Goal: Task Accomplishment & Management: Complete application form

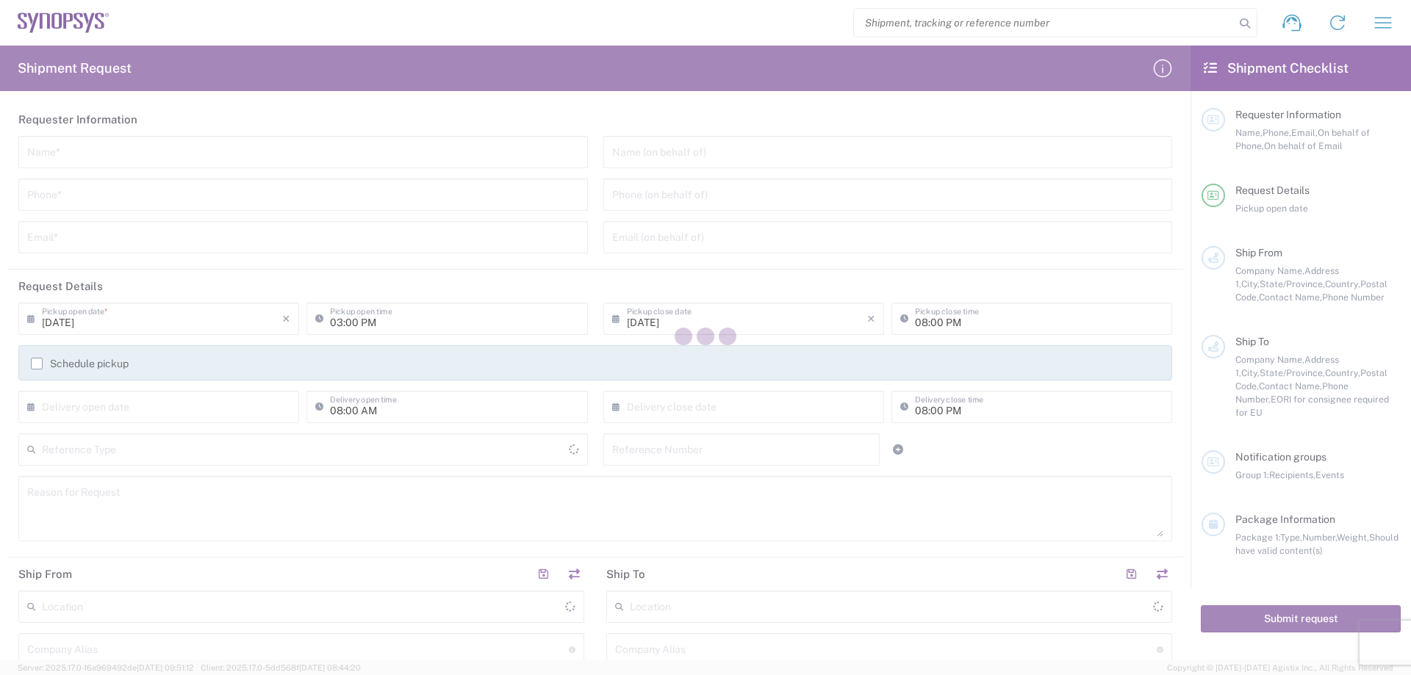
type input "[GEOGRAPHIC_DATA]"
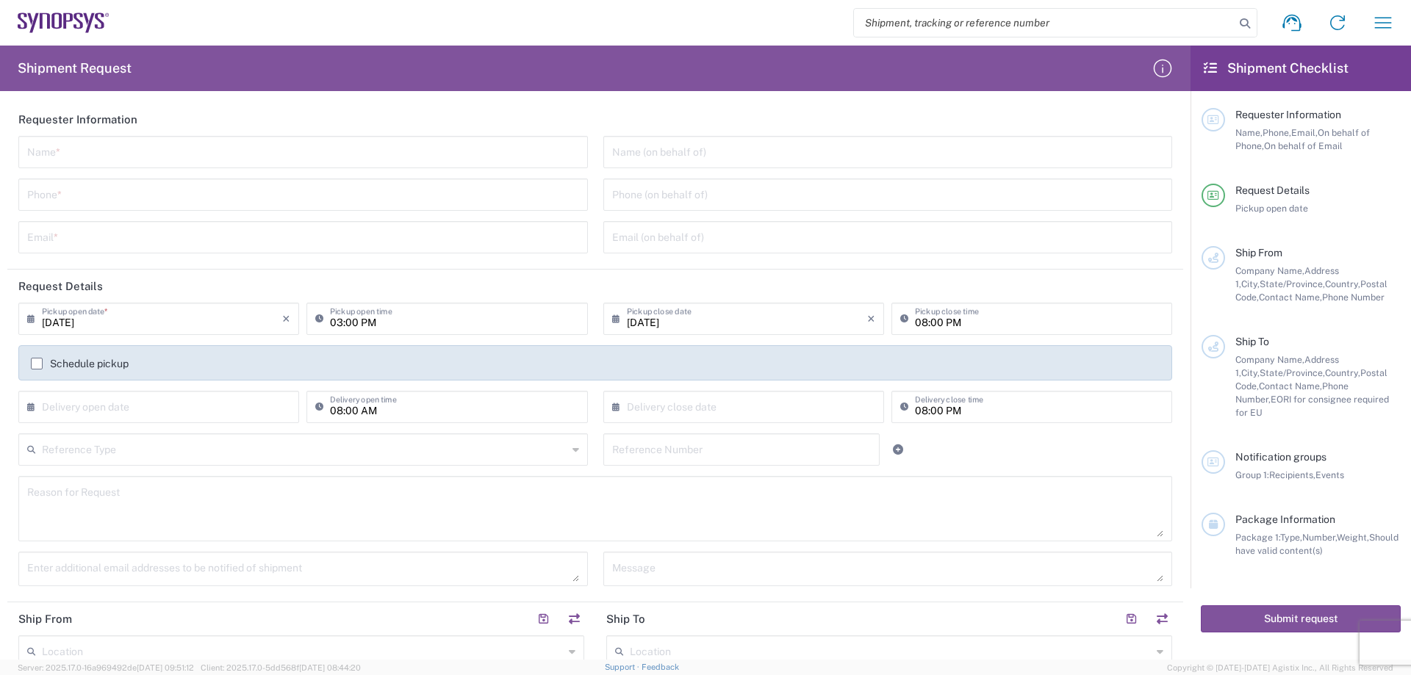
click at [113, 162] on input "text" at bounding box center [303, 151] width 552 height 26
type input "[PERSON_NAME]"
click at [61, 202] on input "tel" at bounding box center [303, 194] width 552 height 26
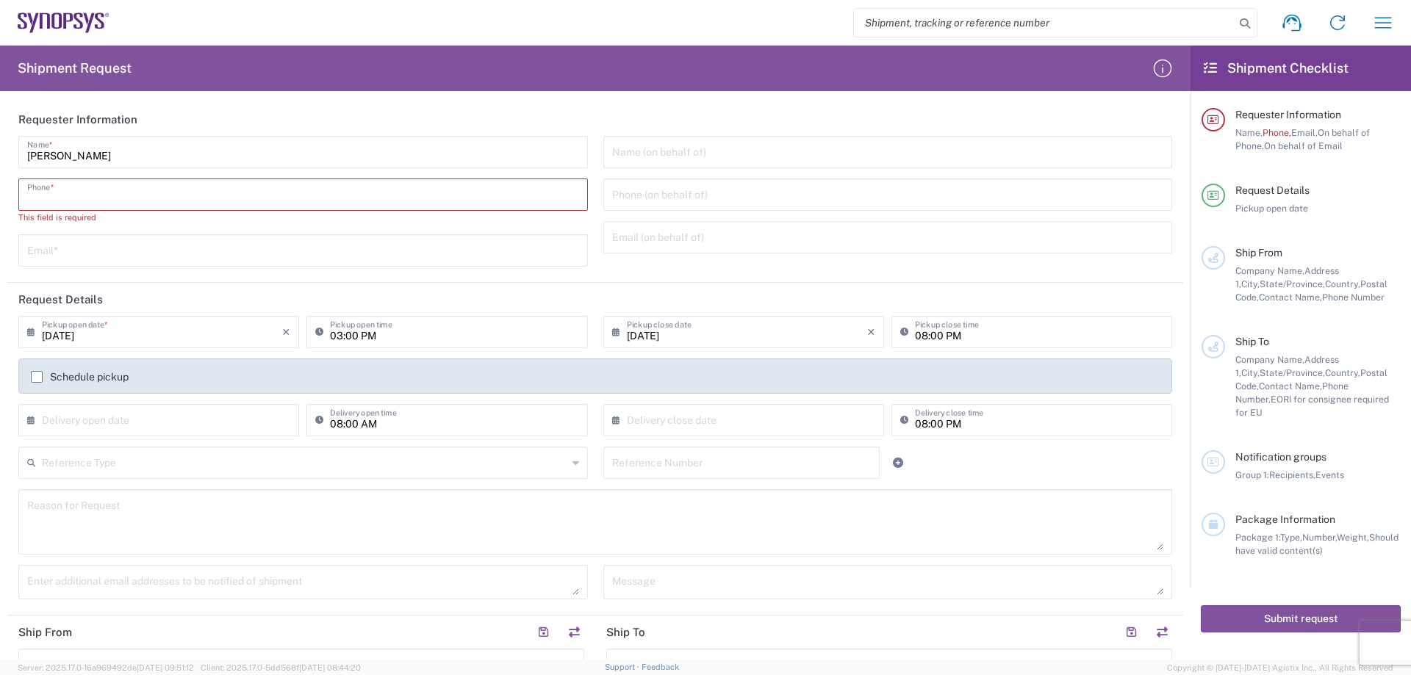
drag, startPoint x: 176, startPoint y: 195, endPoint x: 350, endPoint y: 193, distance: 173.4
click at [176, 195] on input "tel" at bounding box center [303, 194] width 552 height 26
paste input "[PHONE_NUMBER]"
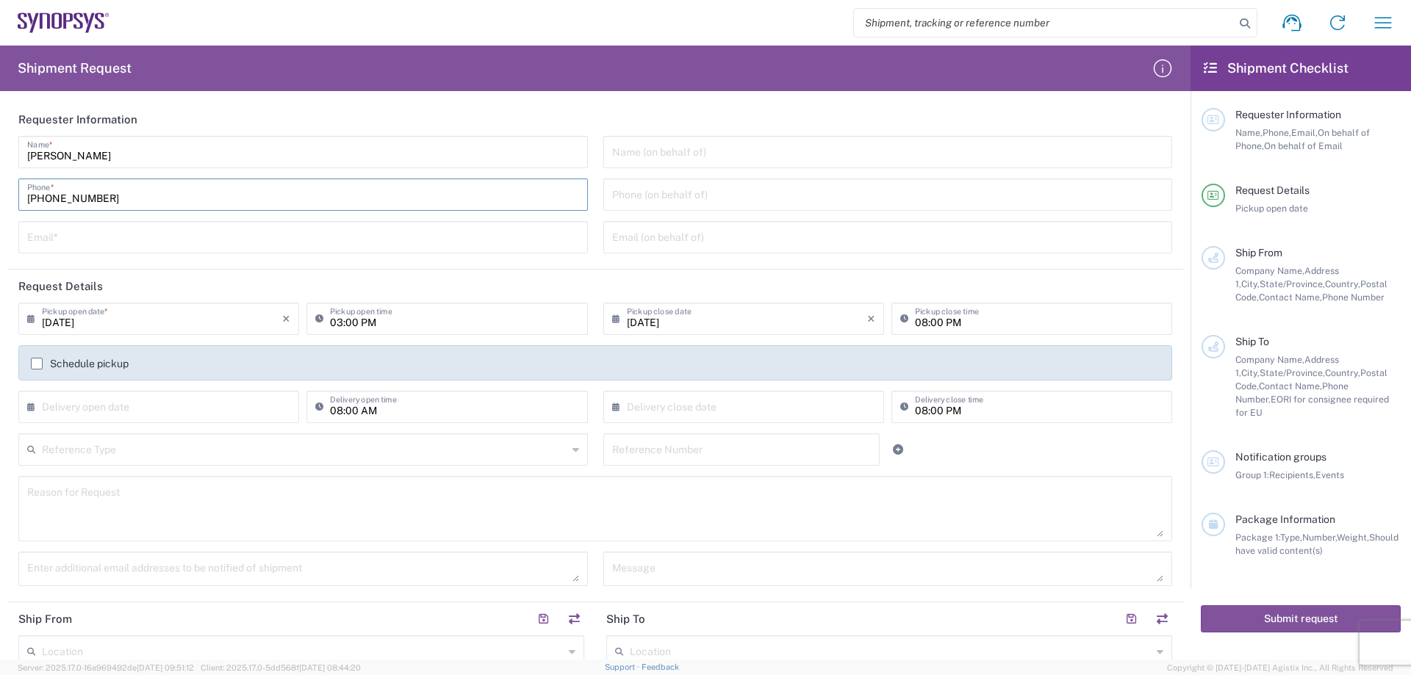
type input "[PHONE_NUMBER]"
click at [135, 233] on input "text" at bounding box center [303, 236] width 552 height 26
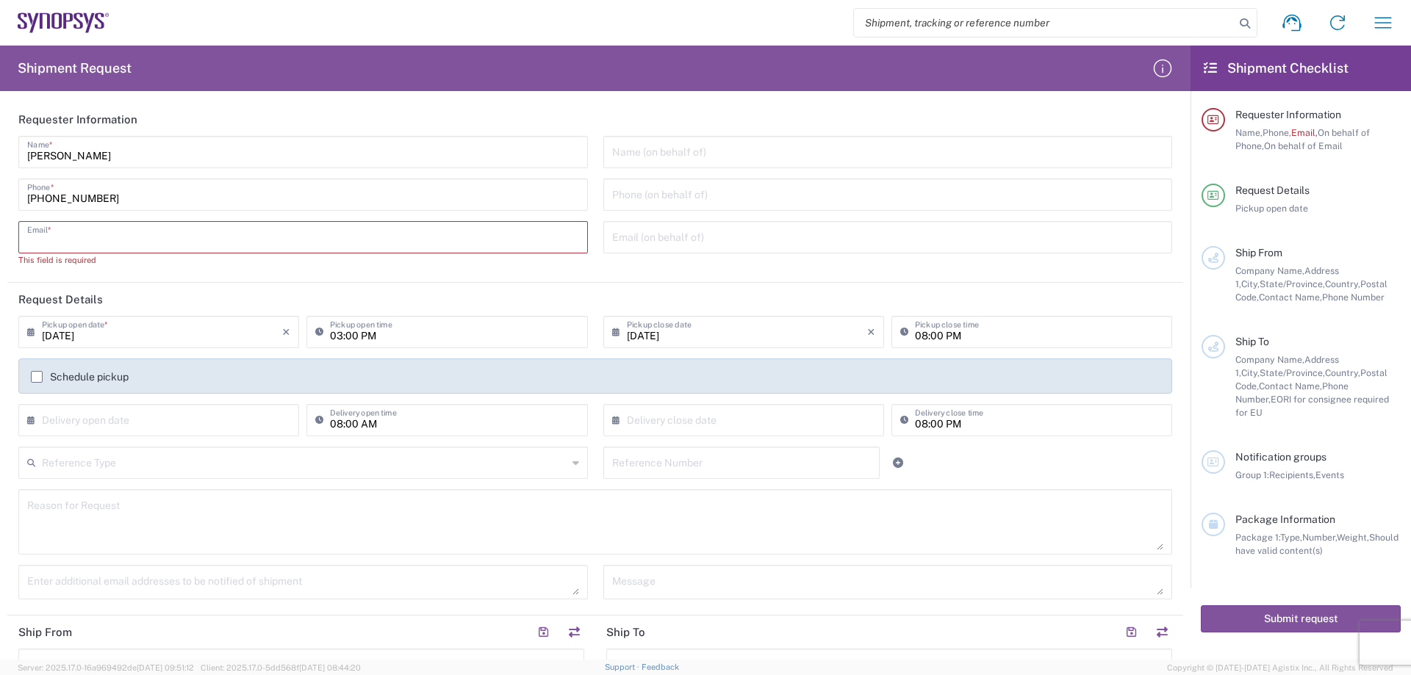
drag, startPoint x: 98, startPoint y: 227, endPoint x: 106, endPoint y: 239, distance: 13.9
click at [98, 227] on input "text" at bounding box center [303, 236] width 552 height 26
paste input "[EMAIL_ADDRESS][DOMAIN_NAME]"
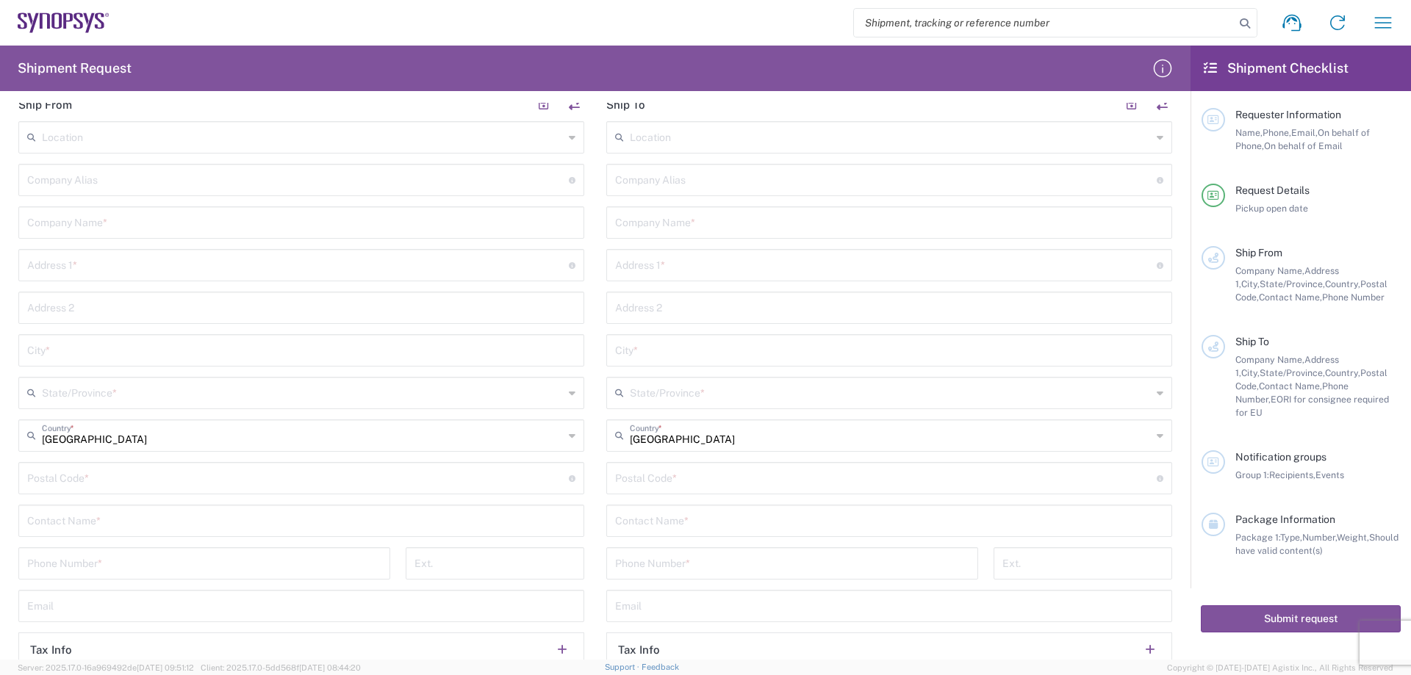
scroll to position [441, 0]
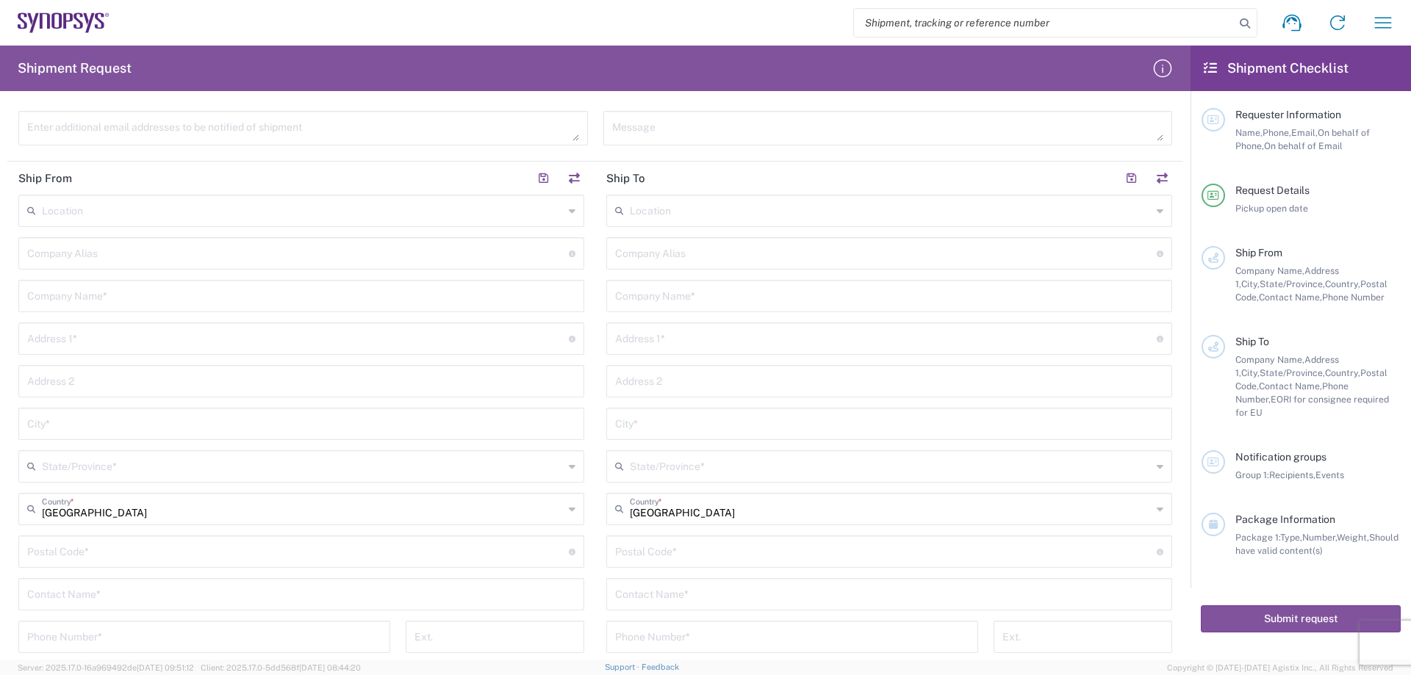
type input "[EMAIL_ADDRESS][DOMAIN_NAME]"
click at [174, 299] on input "text" at bounding box center [301, 295] width 548 height 26
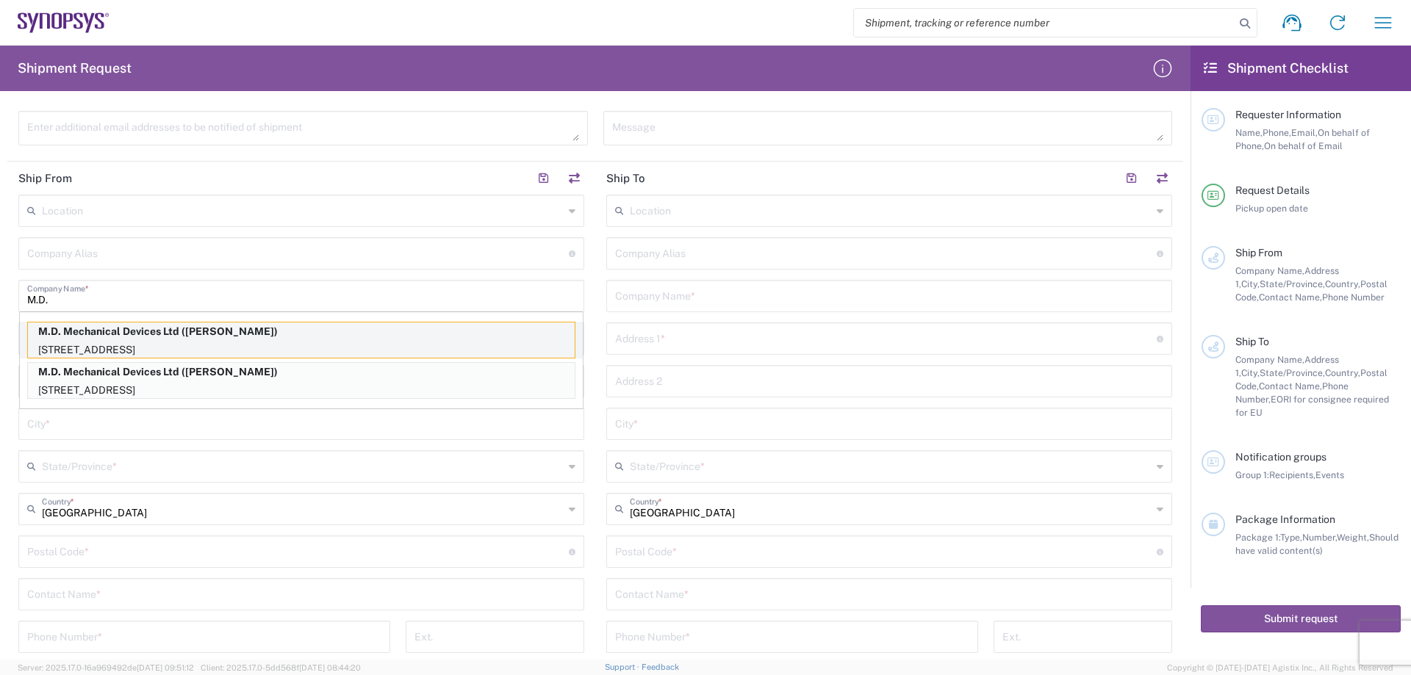
click at [161, 334] on p "M.D. Mechanical Devices Ltd ([PERSON_NAME])" at bounding box center [301, 332] width 547 height 18
type input "M.D. Mechanical Devices Ltd"
type input "Haamelim 34"
type input "[GEOGRAPHIC_DATA]"
type input "Israel"
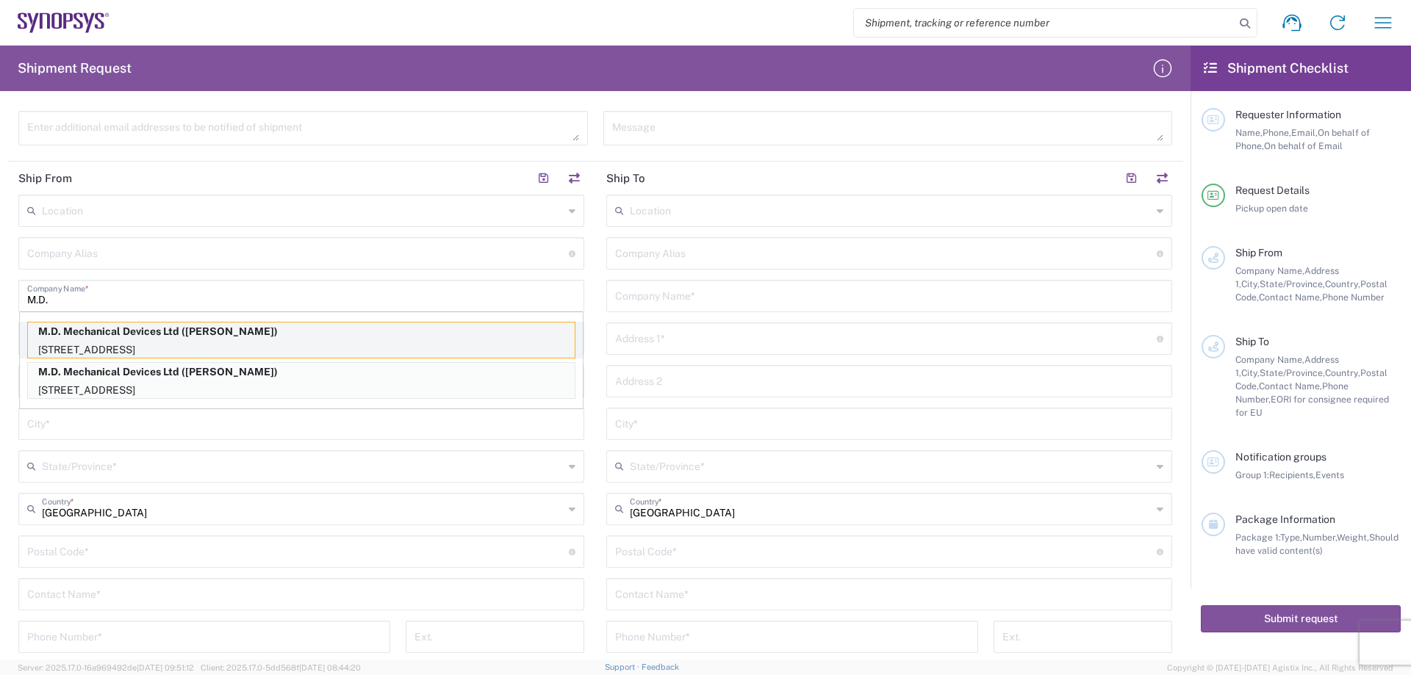
type input "2624409"
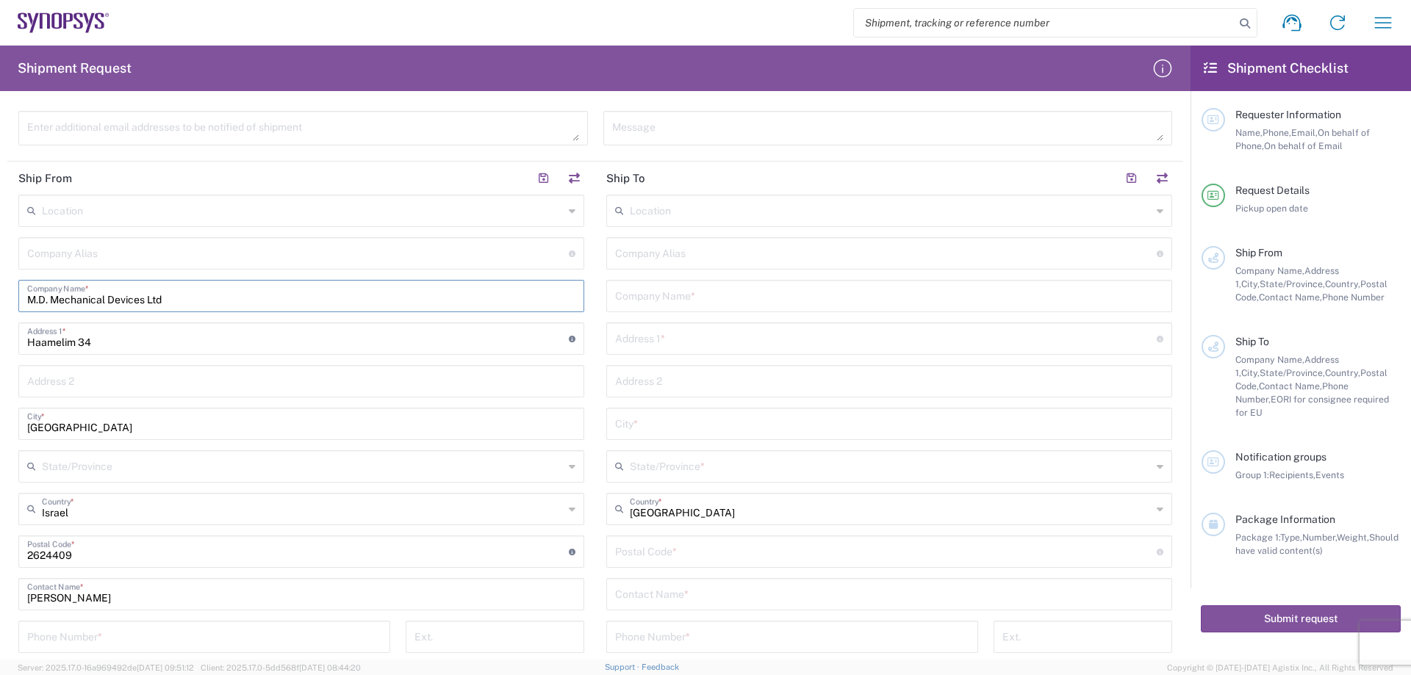
scroll to position [661, 0]
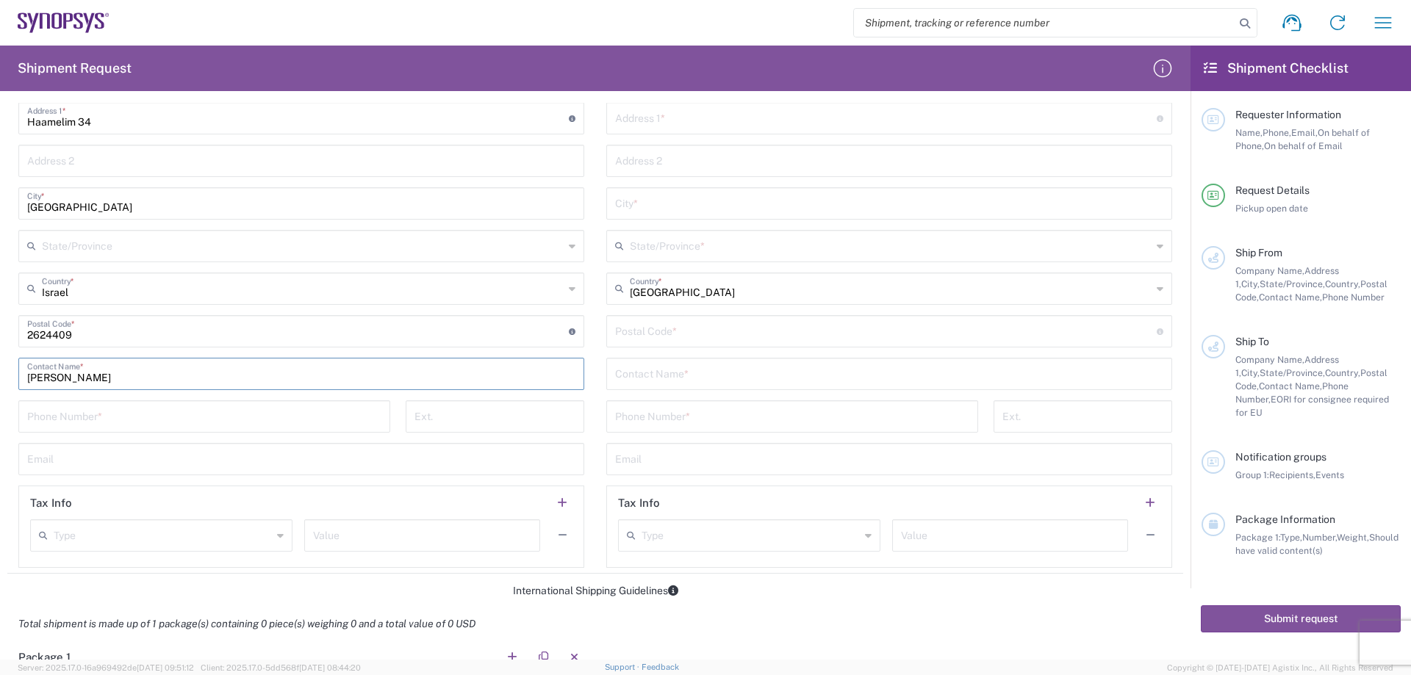
drag, startPoint x: 101, startPoint y: 384, endPoint x: 0, endPoint y: 361, distance: 103.2
click at [0, 361] on form "Requester Information [PERSON_NAME] Name * [PHONE_NUMBER] Phone * [EMAIL_ADDRES…" at bounding box center [595, 381] width 1190 height 557
type input "[PERSON_NAME]"
click at [66, 415] on input "tel" at bounding box center [204, 416] width 354 height 26
paste input "[EMAIL_ADDRESS][DOMAIN_NAME]"
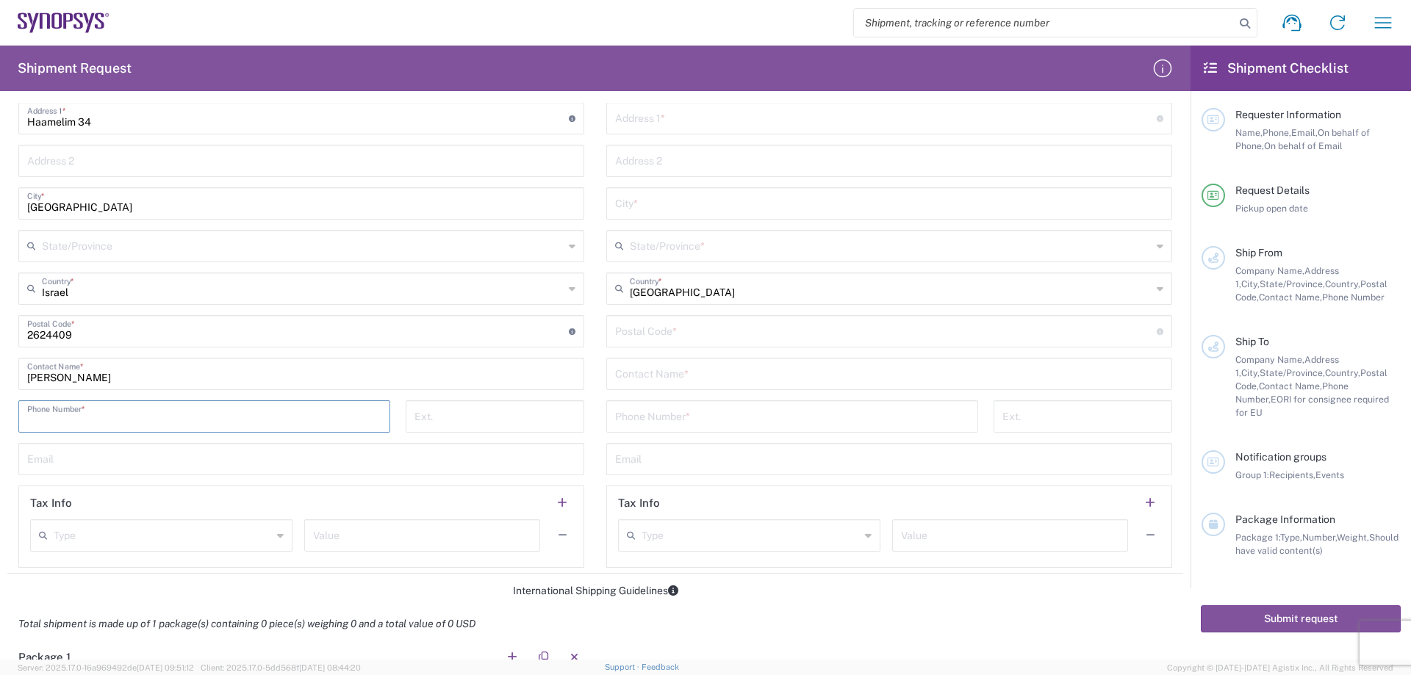
type input "[EMAIL_ADDRESS][DOMAIN_NAME]"
drag, startPoint x: 251, startPoint y: 420, endPoint x: 4, endPoint y: 421, distance: 246.2
click at [4, 421] on form "Requester Information [PERSON_NAME] Name * [PHONE_NUMBER] Phone * [EMAIL_ADDRES…" at bounding box center [595, 381] width 1190 height 557
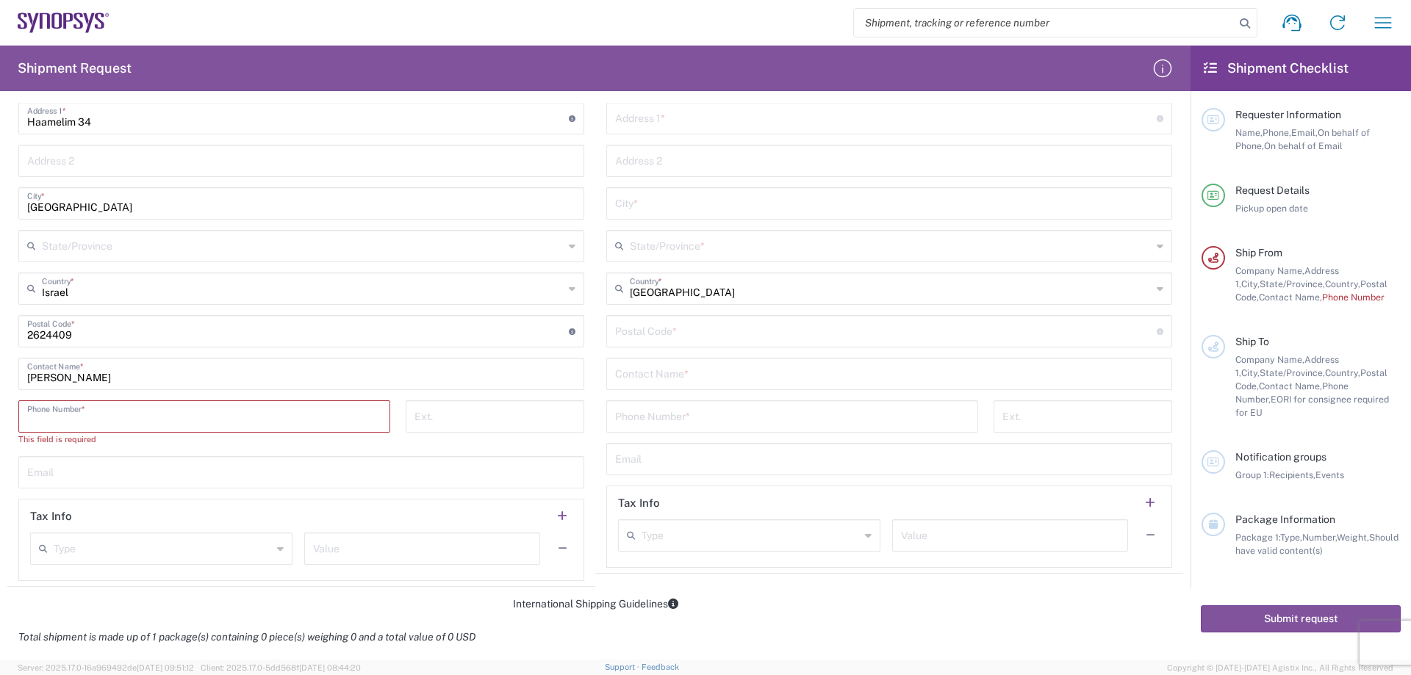
click at [281, 416] on input "tel" at bounding box center [204, 416] width 354 height 26
paste input "[PHONE_NUMBER]"
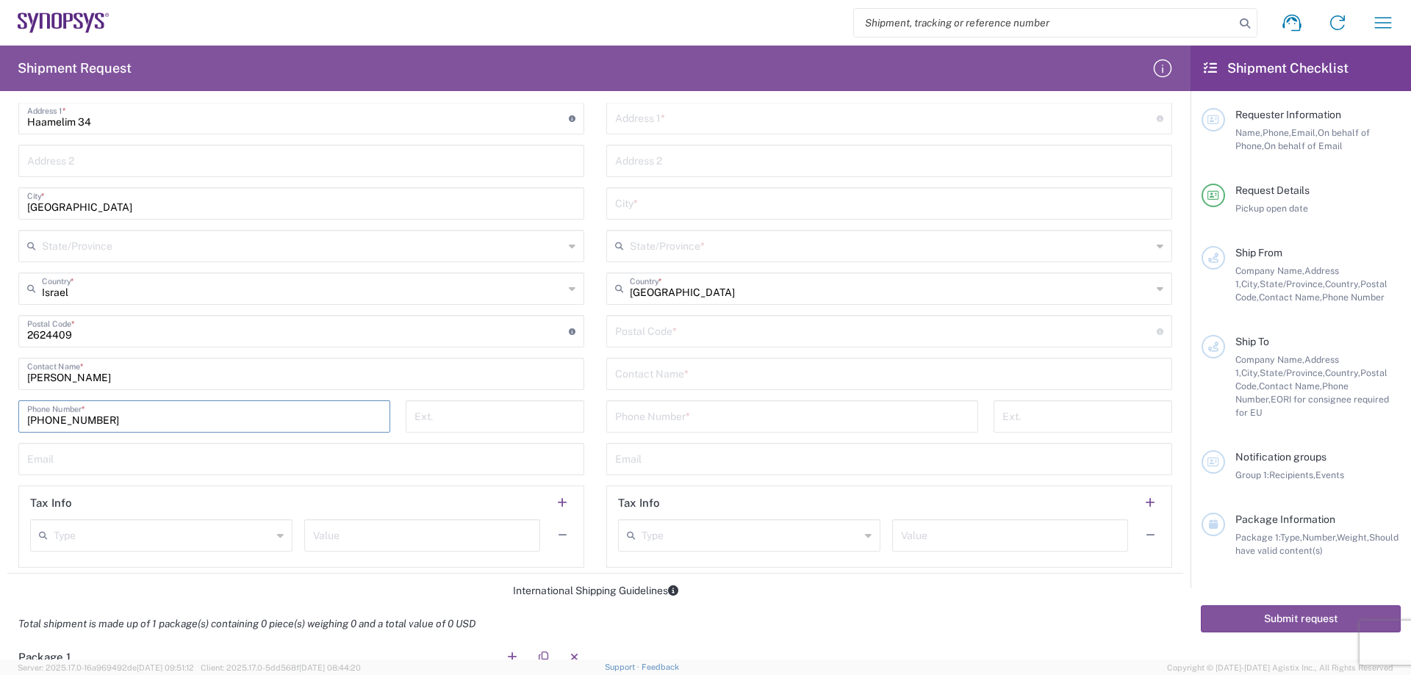
type input "[PHONE_NUMBER]"
click at [120, 458] on input "text" at bounding box center [301, 458] width 548 height 26
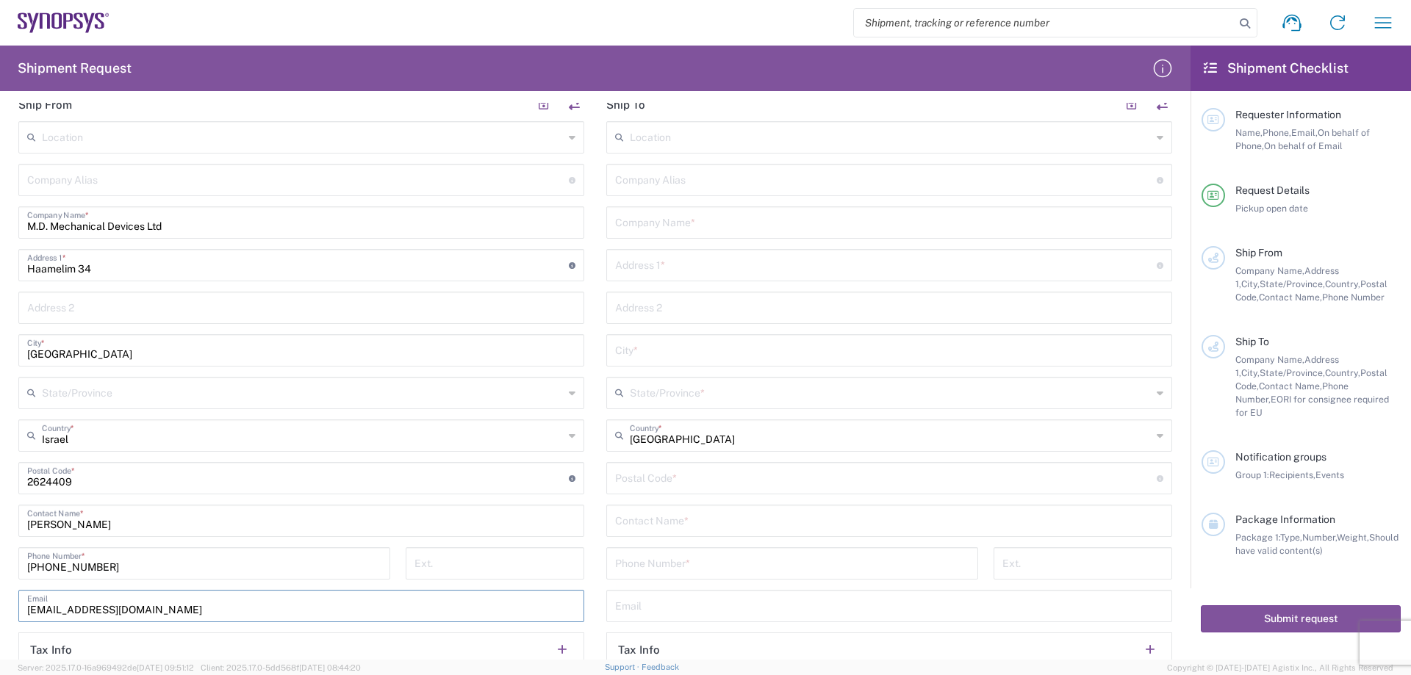
scroll to position [514, 0]
type input "[EMAIL_ADDRESS][DOMAIN_NAME]"
click at [707, 218] on input "text" at bounding box center [889, 222] width 548 height 26
click at [623, 228] on input "text" at bounding box center [889, 222] width 548 height 26
paste input "Synopsys Inc."
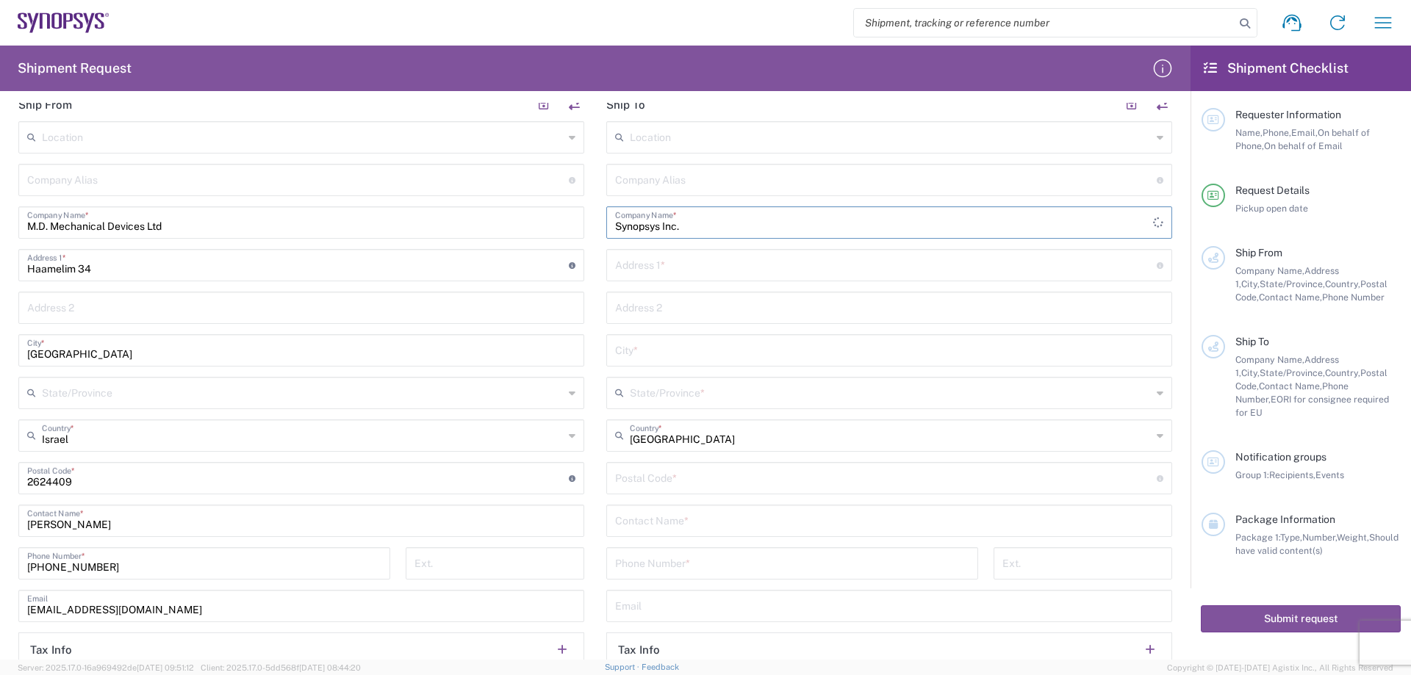
type input "Synopsys Inc."
click at [678, 269] on input "text" at bounding box center [886, 264] width 542 height 26
click at [623, 269] on input "text" at bounding box center [886, 264] width 542 height 26
paste input "[STREET_ADDRESS][PERSON_NAME], Bldg A [GEOGRAPHIC_DATA],[STREET_ADDRESS][PERSON…"
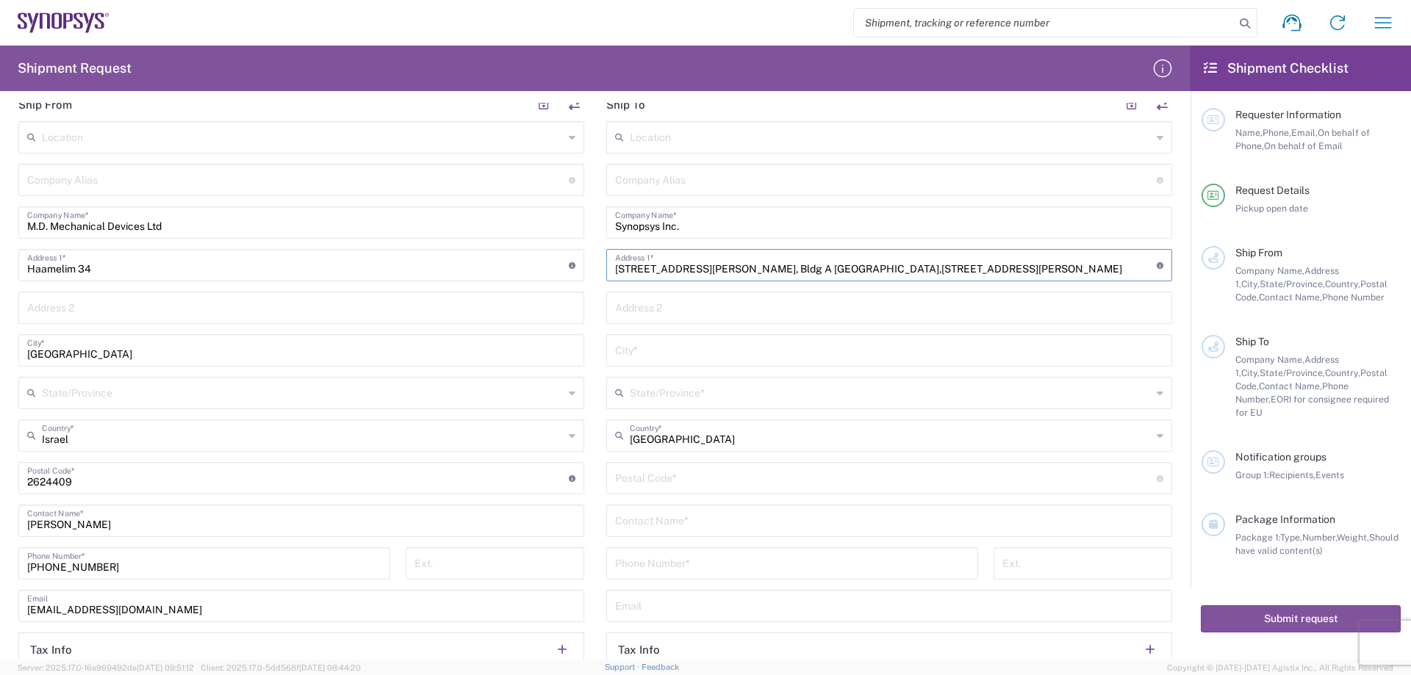
type input "[STREET_ADDRESS][PERSON_NAME], Bldg A [GEOGRAPHIC_DATA],[STREET_ADDRESS][PERSON…"
click at [617, 354] on input "text" at bounding box center [889, 350] width 548 height 26
paste input "Hillsboro"
type input "Hillsboro"
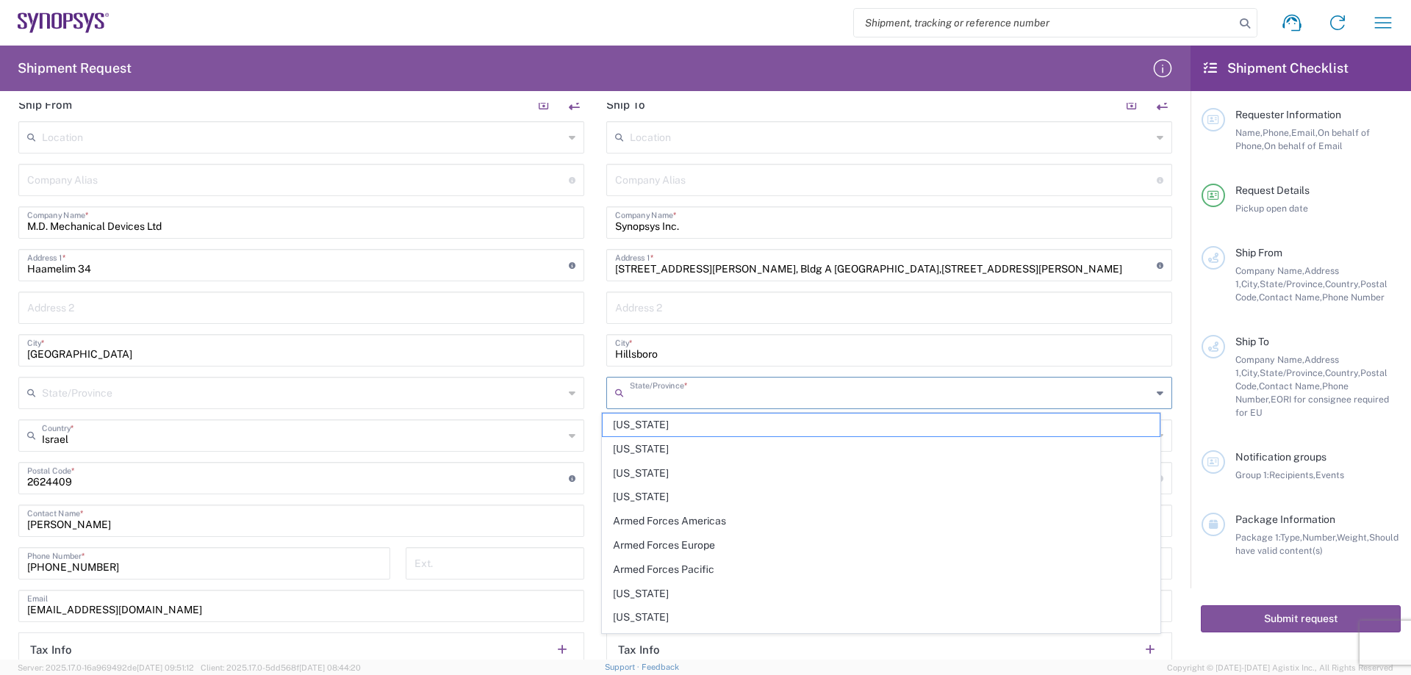
click at [676, 395] on input "text" at bounding box center [891, 392] width 522 height 26
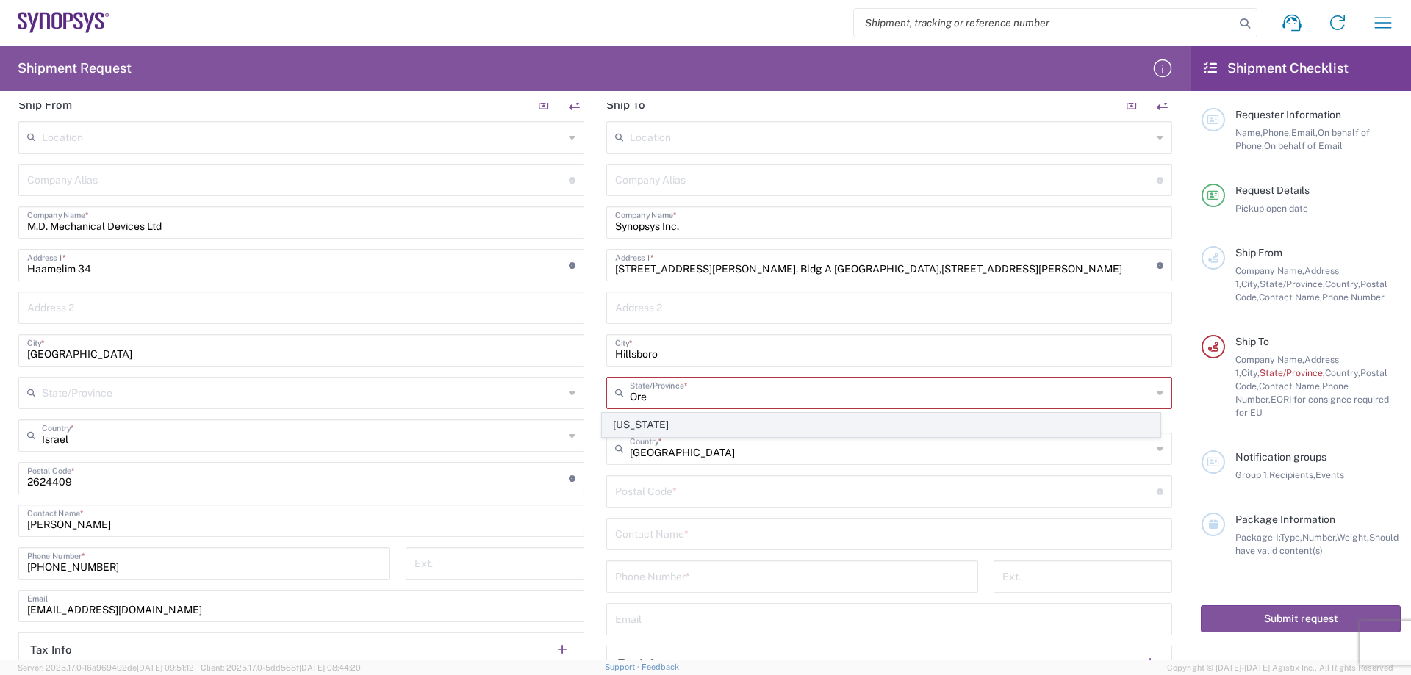
click at [676, 422] on span "[US_STATE]" at bounding box center [882, 425] width 558 height 23
type input "[US_STATE]"
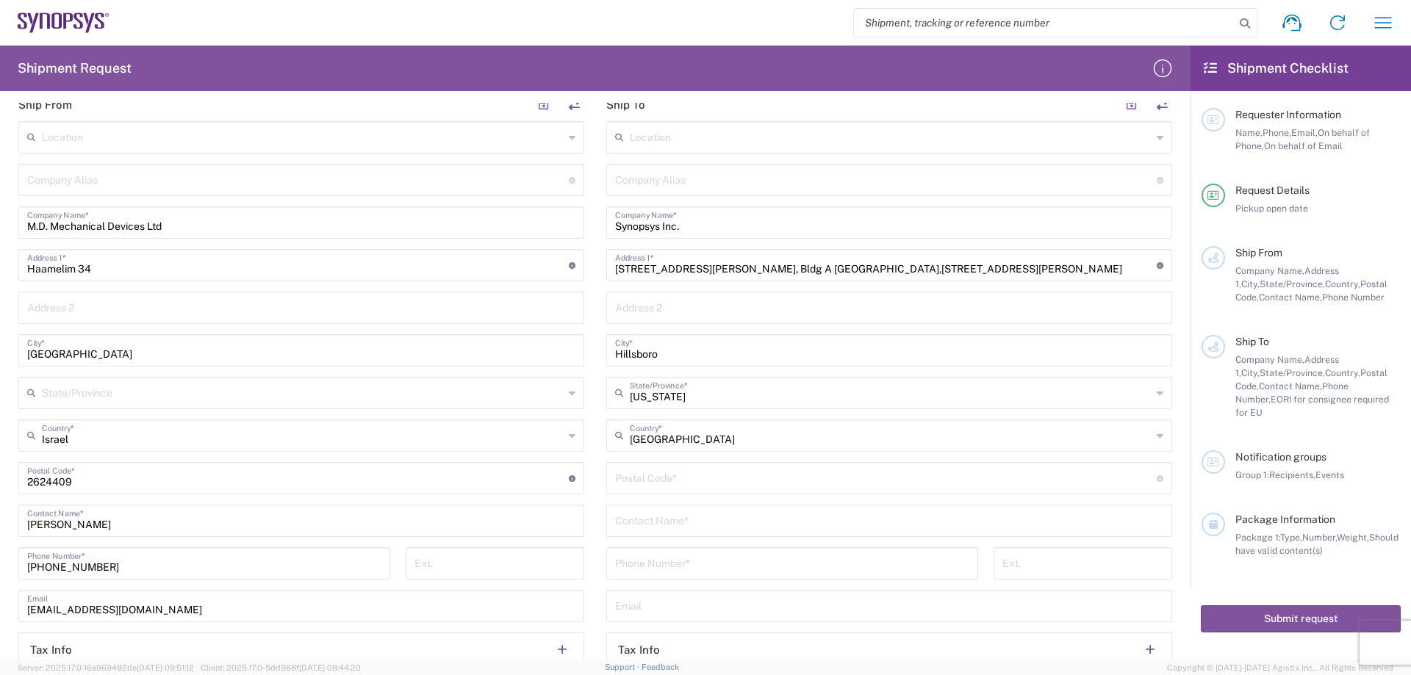
click at [672, 481] on input "undefined" at bounding box center [886, 477] width 542 height 26
click at [650, 475] on input "undefined" at bounding box center [886, 477] width 542 height 26
paste input "97124-6559"
type input "97124-6559"
click at [697, 520] on input "text" at bounding box center [889, 520] width 548 height 26
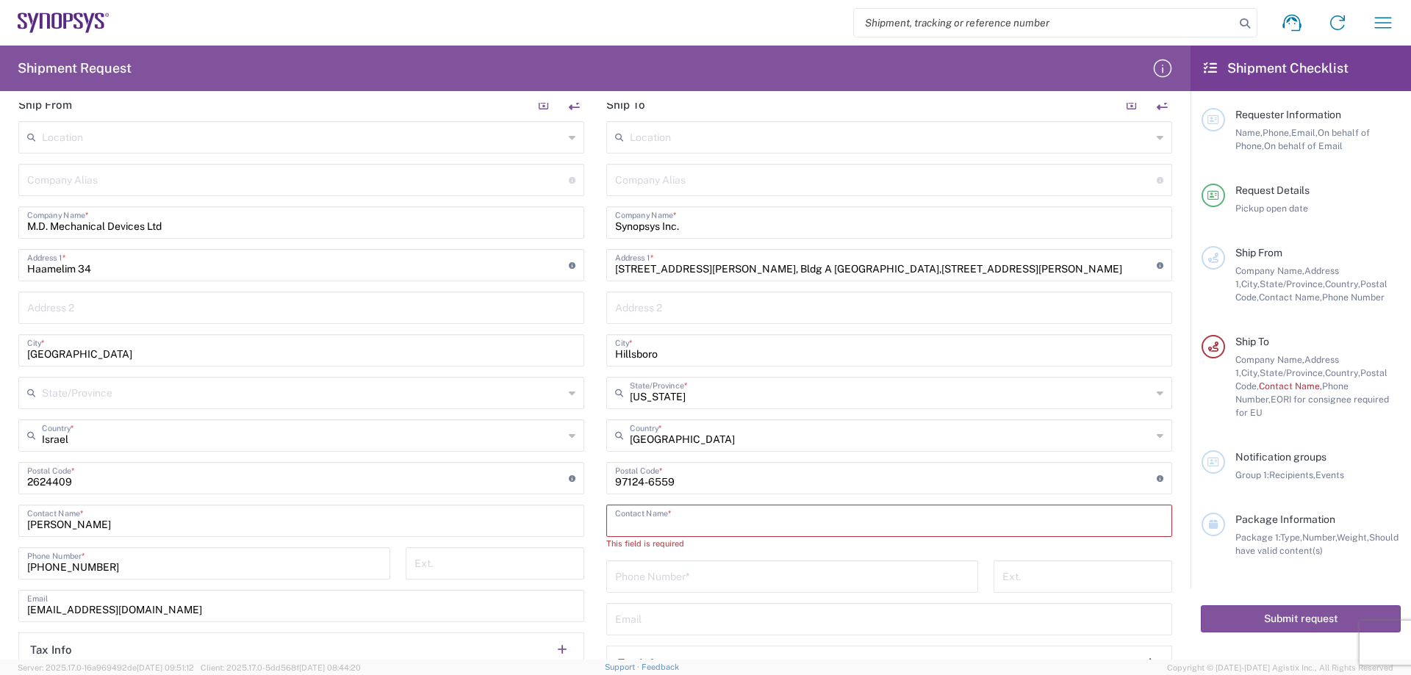
click at [640, 526] on input "text" at bounding box center [889, 520] width 548 height 26
paste input "[PERSON_NAME]"
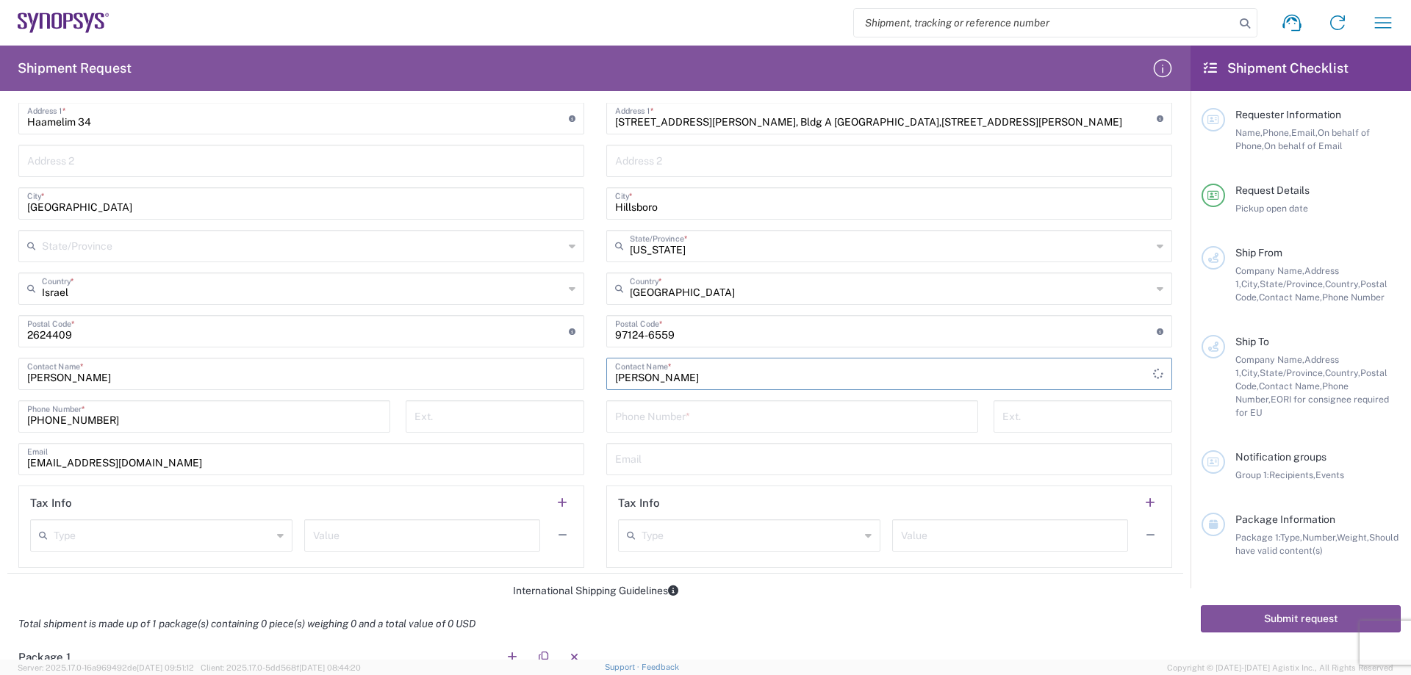
scroll to position [735, 0]
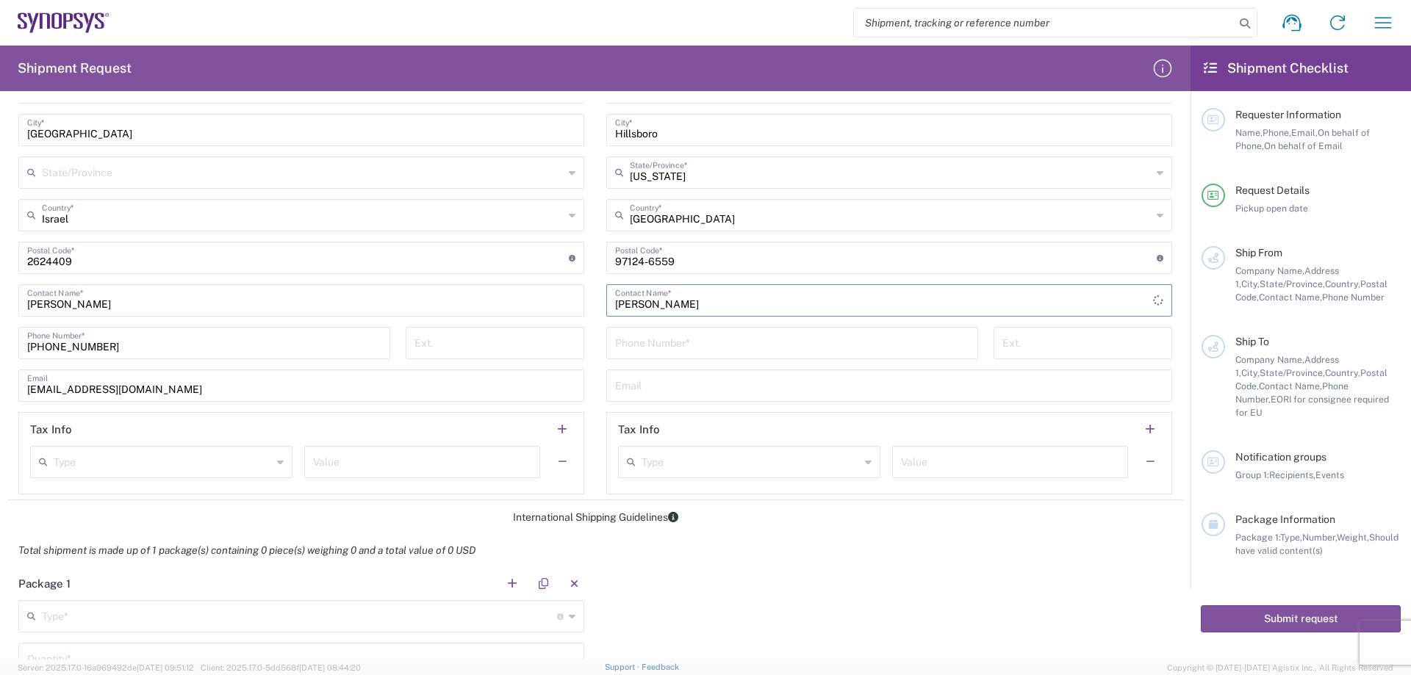
type input "[PERSON_NAME]"
click at [645, 345] on input "tel" at bounding box center [792, 342] width 354 height 26
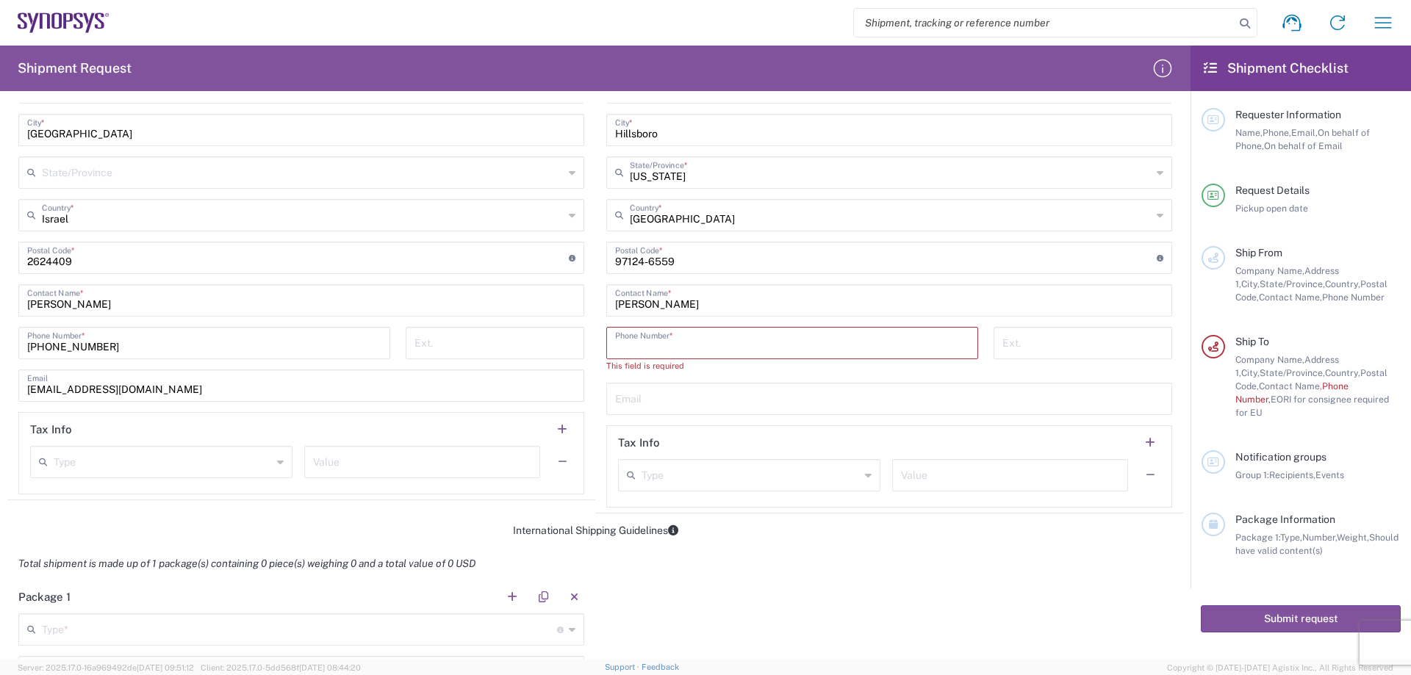
click at [658, 342] on input "tel" at bounding box center [792, 342] width 354 height 26
paste input "[PHONE_NUMBER]"
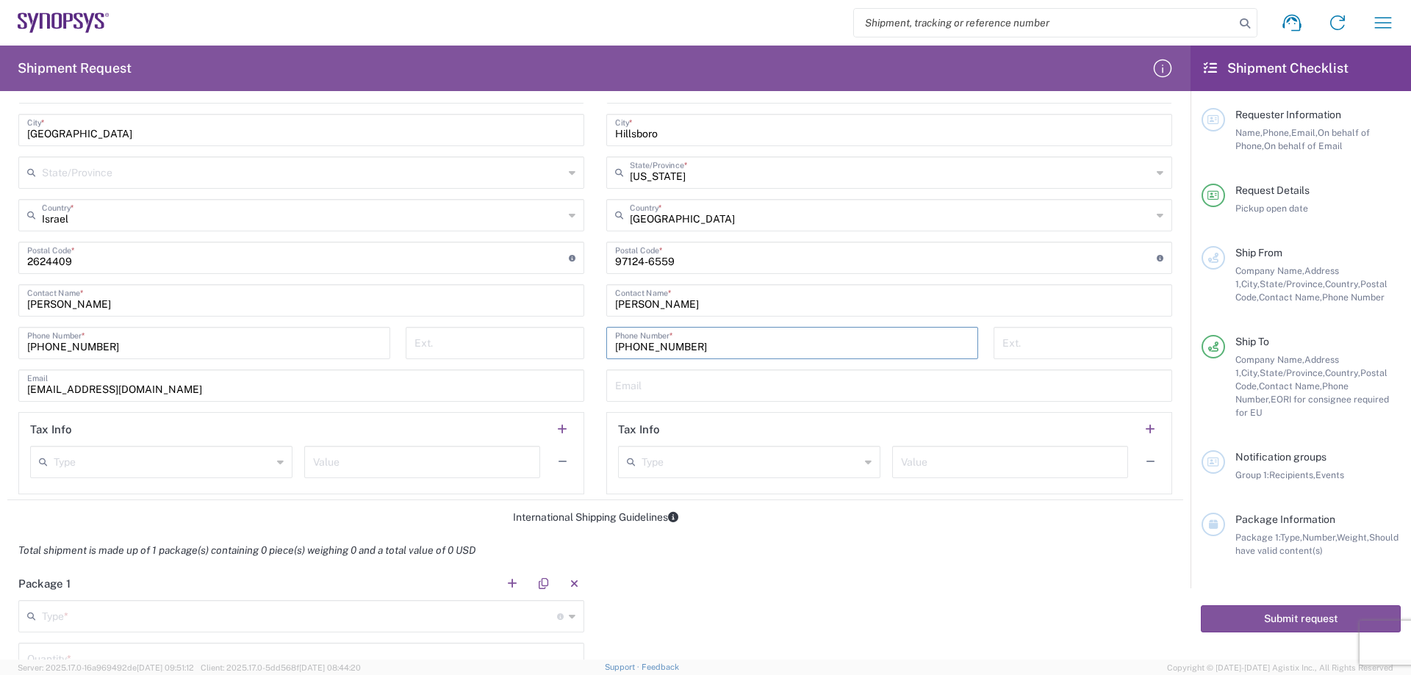
type input "[PHONE_NUMBER]"
click at [667, 384] on input "text" at bounding box center [889, 385] width 548 height 26
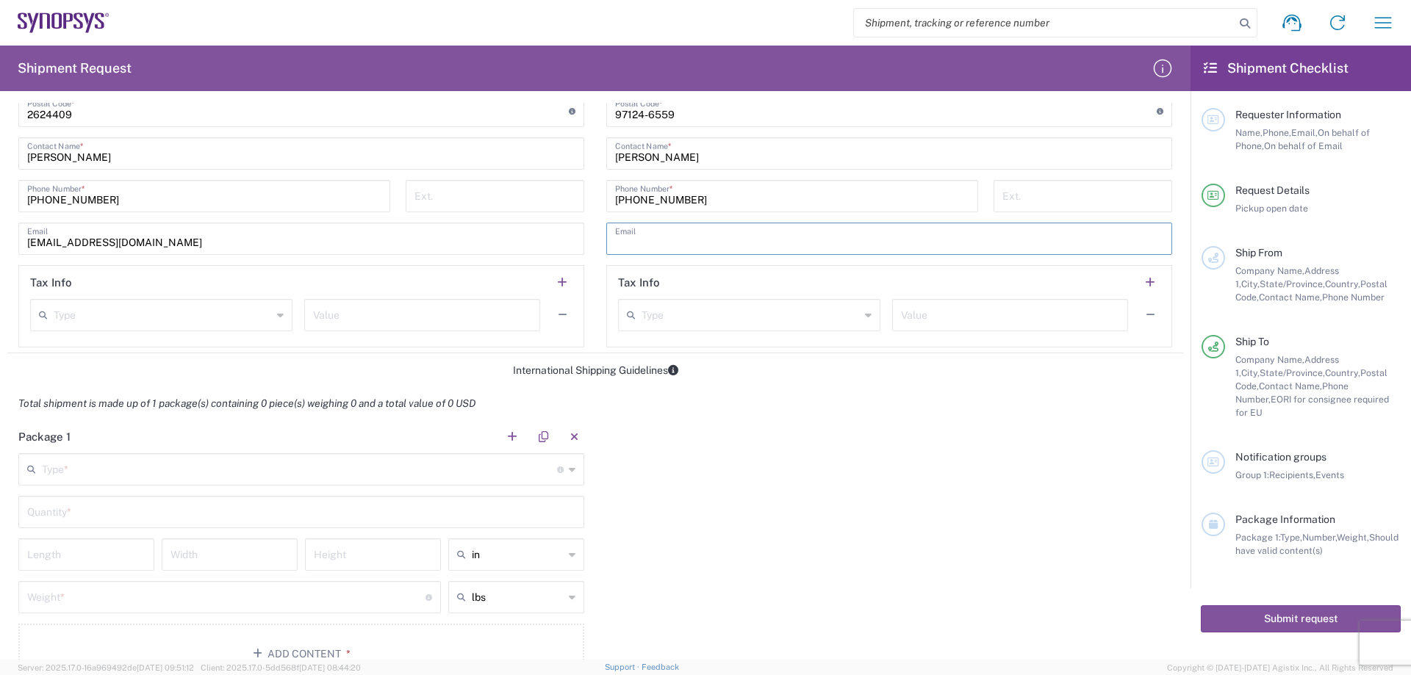
scroll to position [1102, 0]
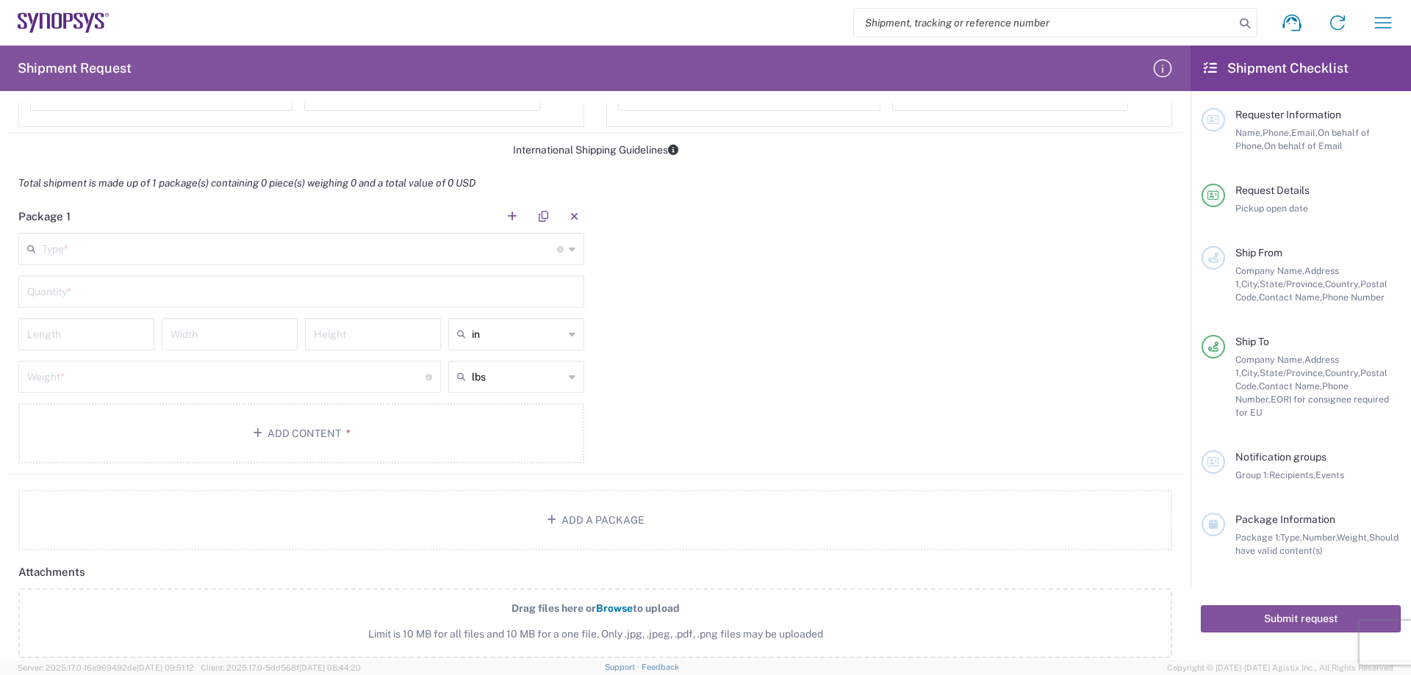
click at [82, 249] on input "text" at bounding box center [299, 248] width 515 height 26
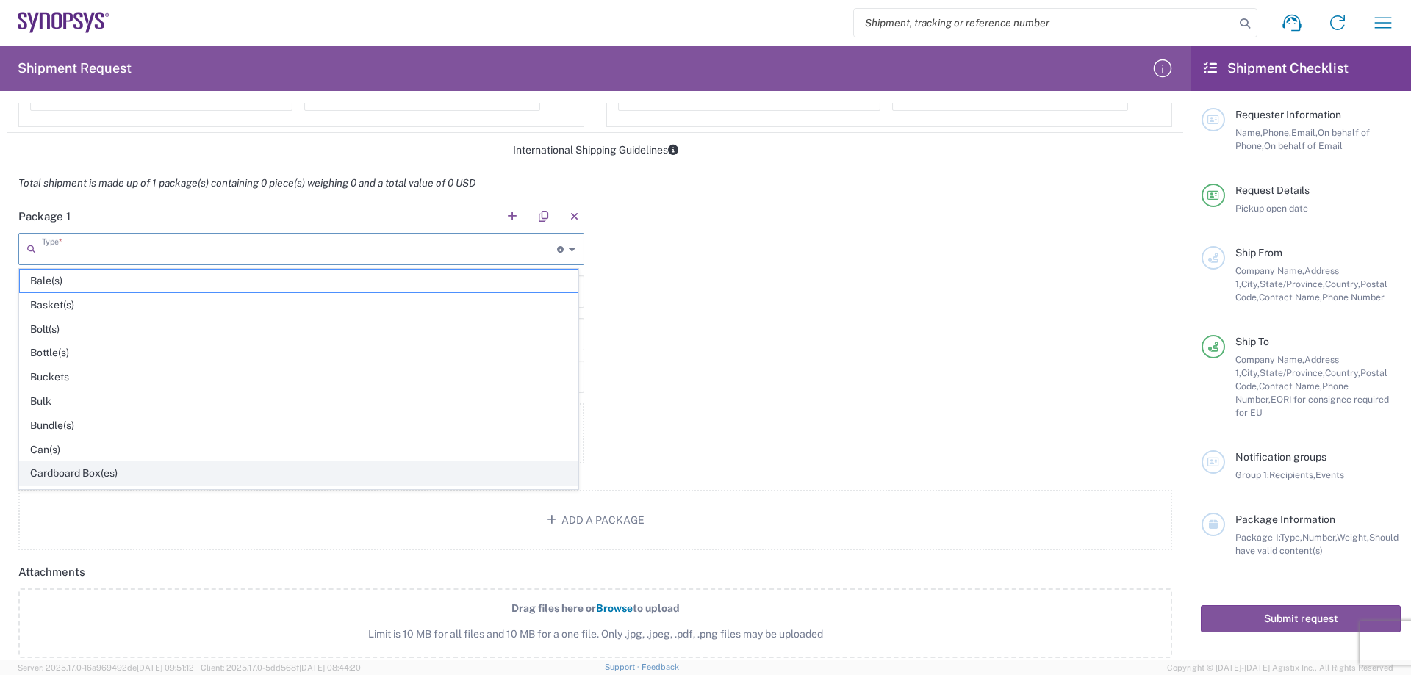
click at [66, 474] on span "Cardboard Box(es)" at bounding box center [299, 473] width 558 height 23
type input "Cardboard Box(es)"
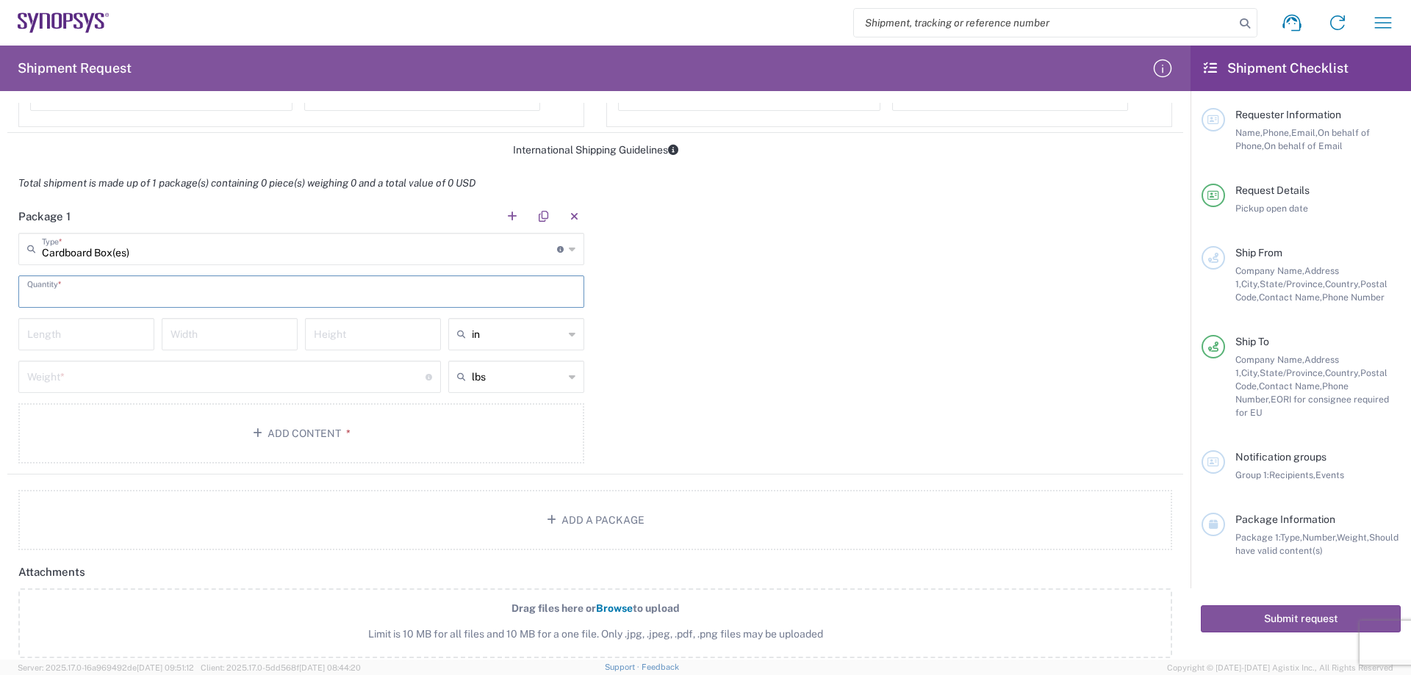
click at [72, 292] on input "text" at bounding box center [301, 291] width 548 height 26
type input "1"
click at [96, 330] on input "number" at bounding box center [86, 333] width 118 height 26
click at [522, 327] on input "in" at bounding box center [518, 335] width 92 height 24
click at [466, 391] on span "cm" at bounding box center [511, 390] width 132 height 23
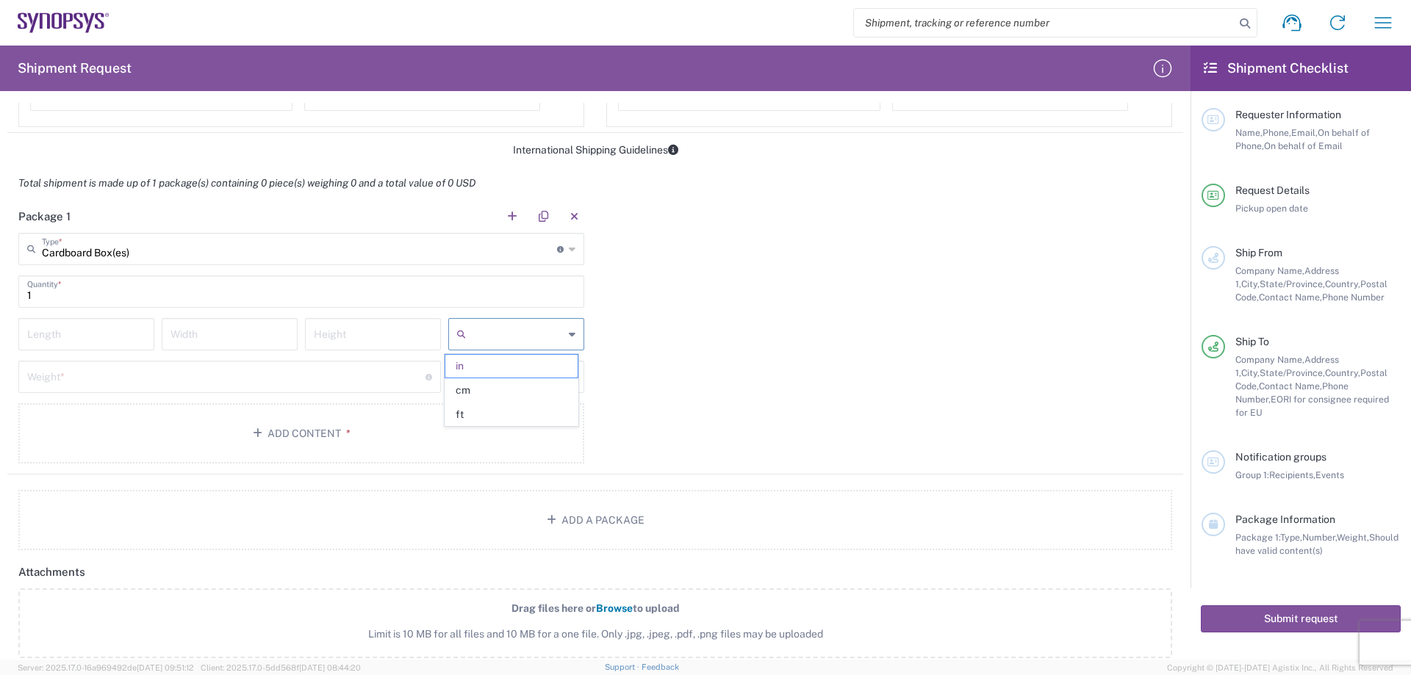
type input "cm"
click at [72, 335] on input "number" at bounding box center [86, 333] width 118 height 26
type input "25"
click at [206, 331] on input "number" at bounding box center [229, 333] width 118 height 26
type input "16"
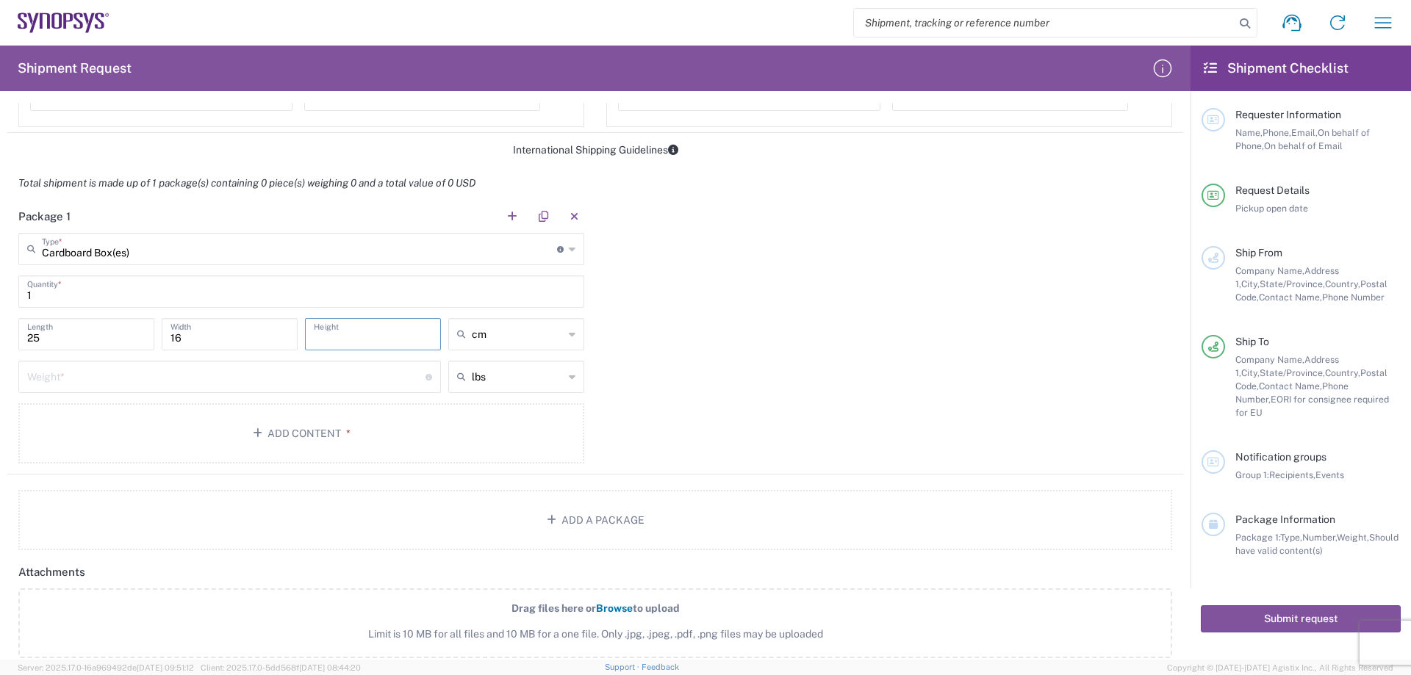
click at [353, 331] on input "number" at bounding box center [373, 333] width 118 height 26
type input "13"
click at [558, 377] on div "lbs" at bounding box center [516, 377] width 136 height 32
click at [469, 436] on span "kgs" at bounding box center [511, 433] width 132 height 23
type input "kgs"
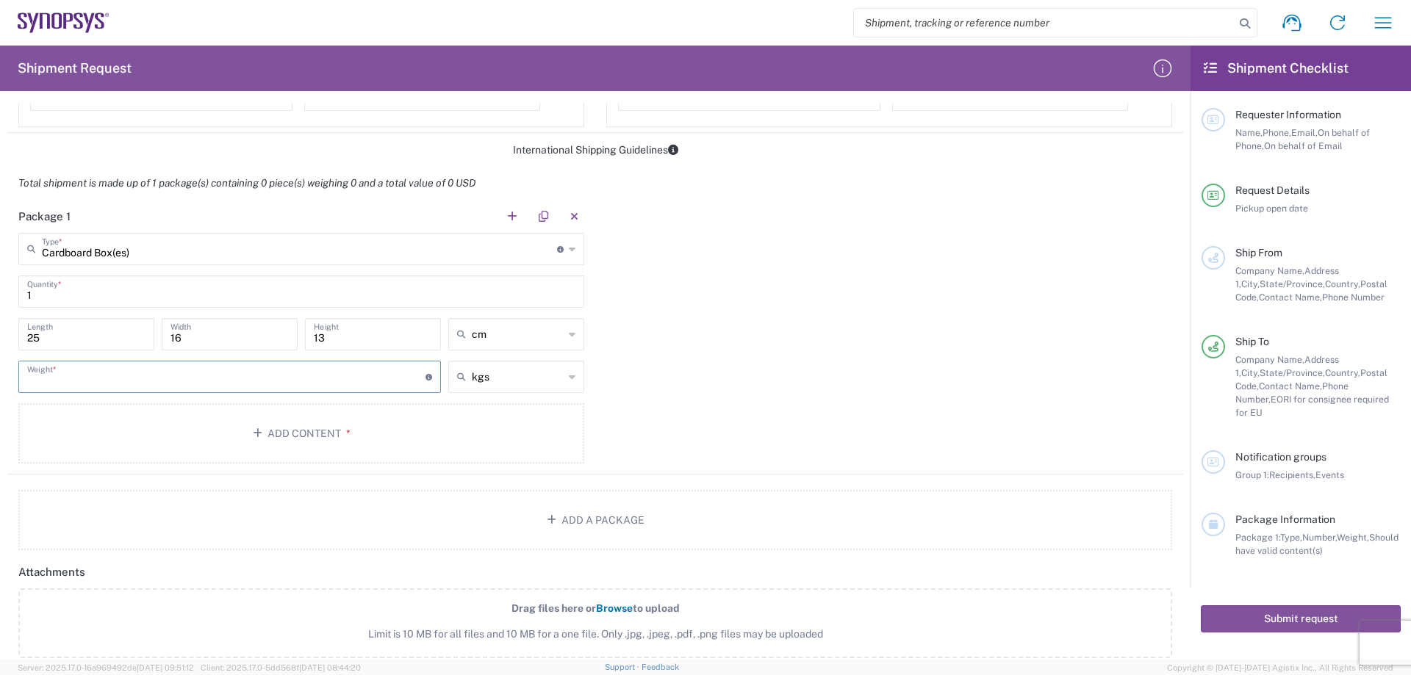
click at [127, 366] on input "number" at bounding box center [226, 376] width 398 height 26
type input "0.8"
click at [284, 431] on button "Add Content *" at bounding box center [301, 433] width 566 height 60
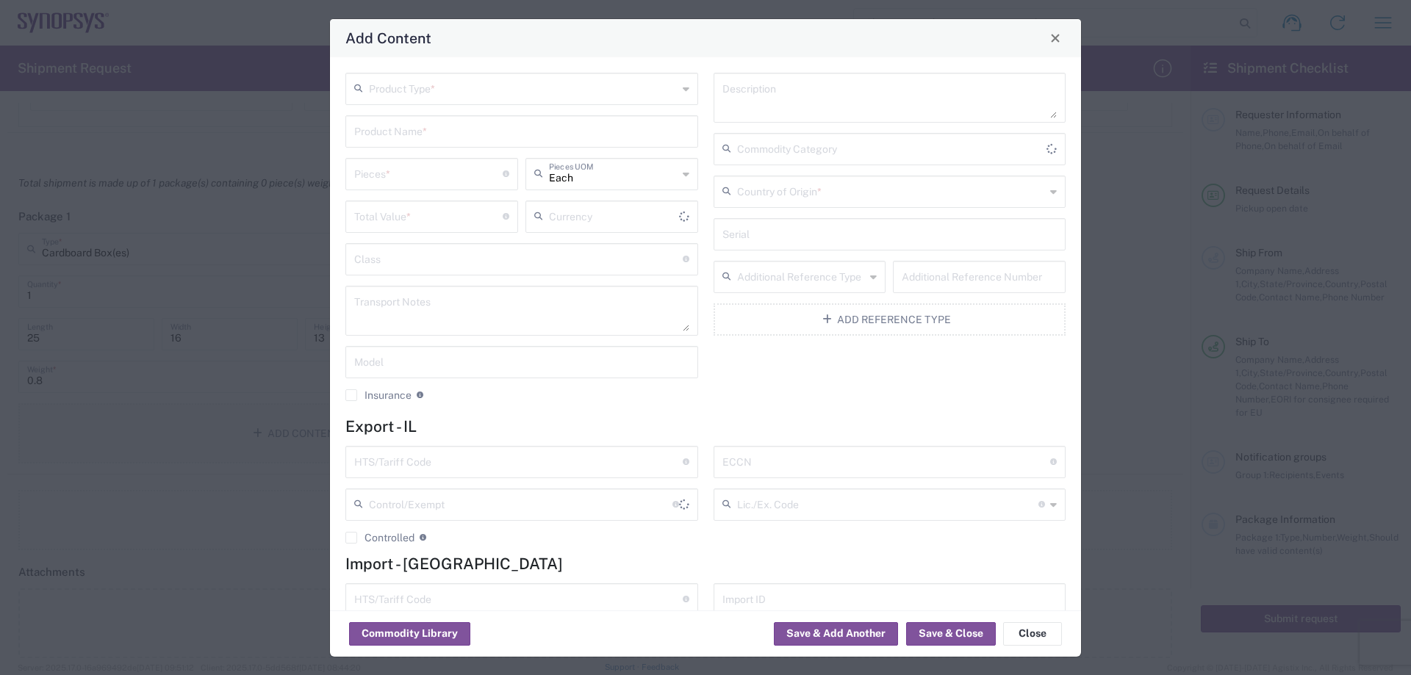
type input "US Dollar"
click at [445, 88] on input "text" at bounding box center [523, 88] width 309 height 26
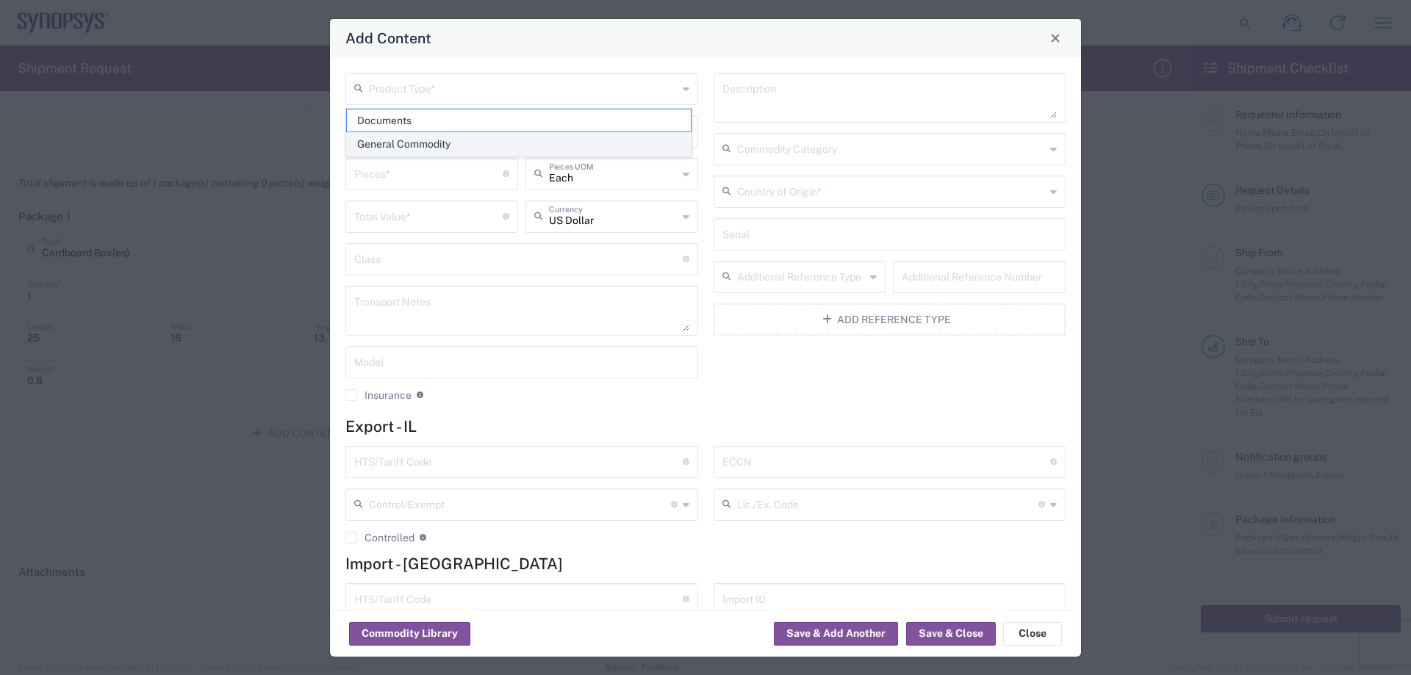
click at [426, 142] on span "General Commodity" at bounding box center [519, 144] width 344 height 23
type input "General Commodity"
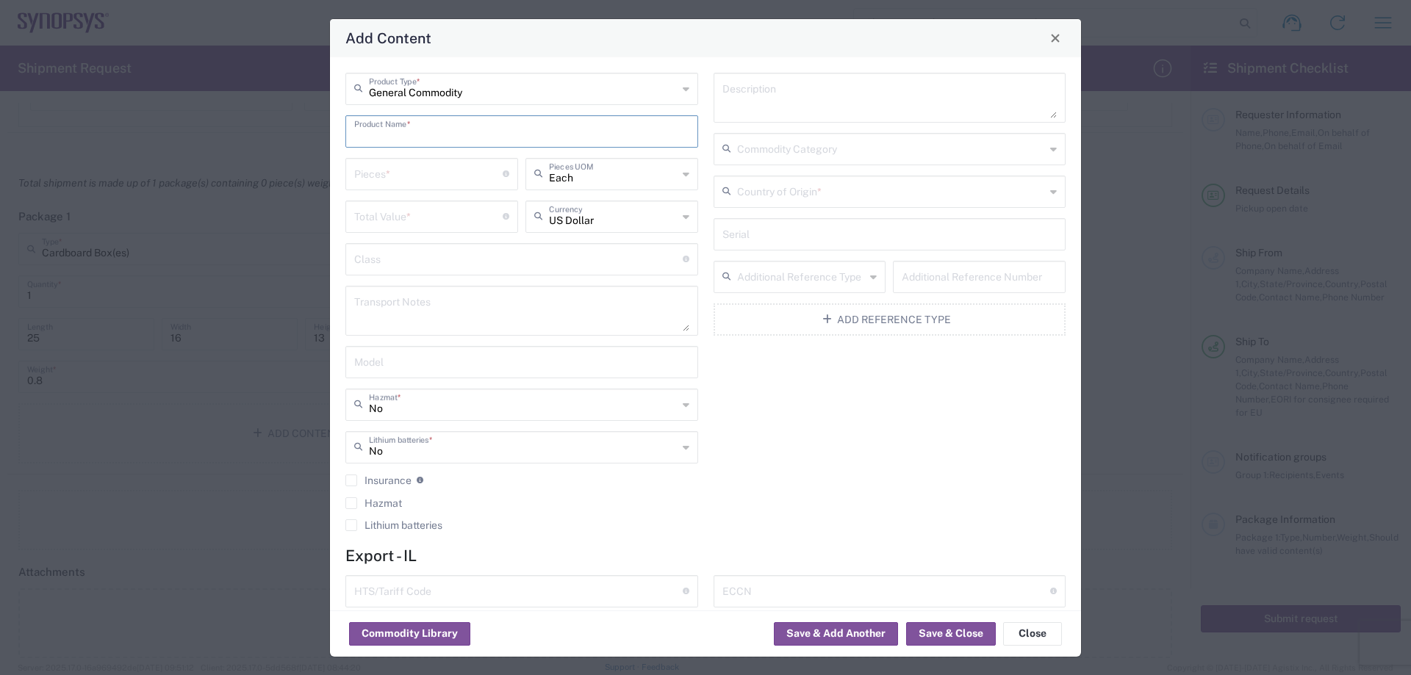
click at [389, 134] on input "text" at bounding box center [521, 131] width 335 height 26
click at [383, 131] on input "text" at bounding box center [521, 131] width 335 height 26
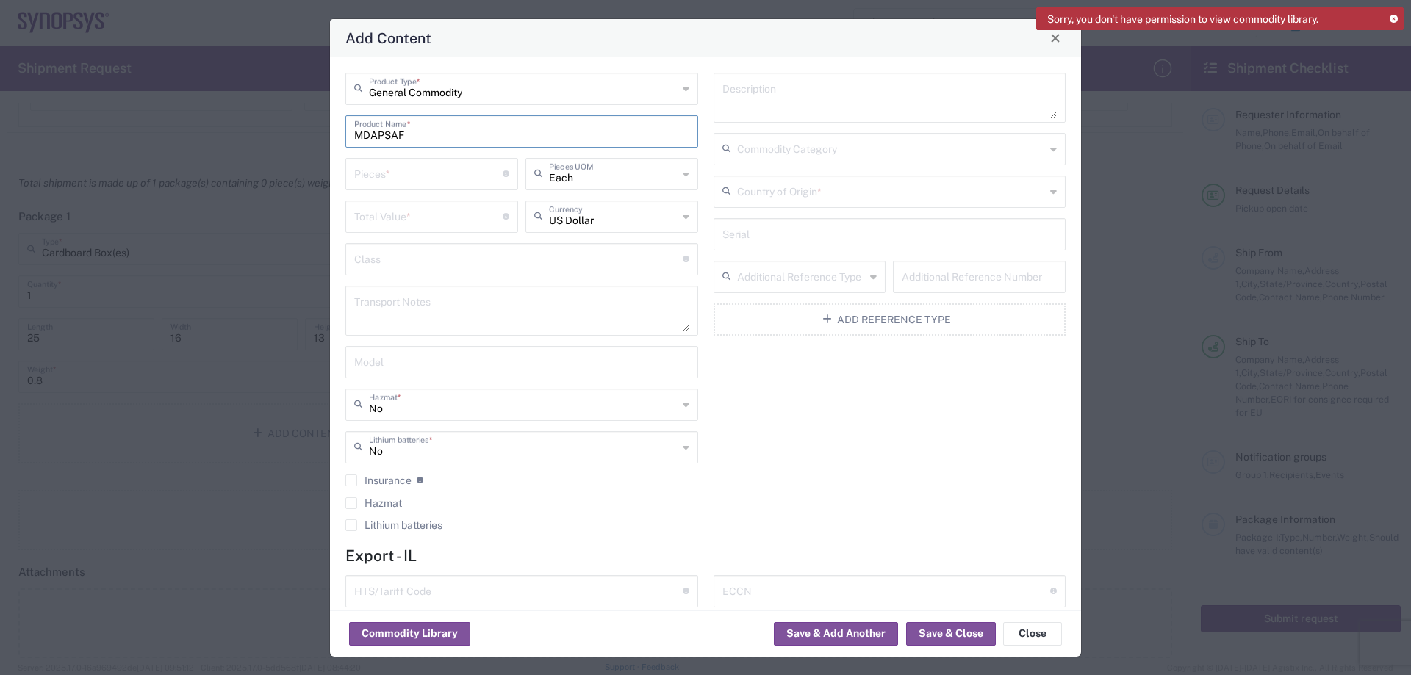
click at [1392, 19] on icon at bounding box center [1393, 19] width 8 height 8
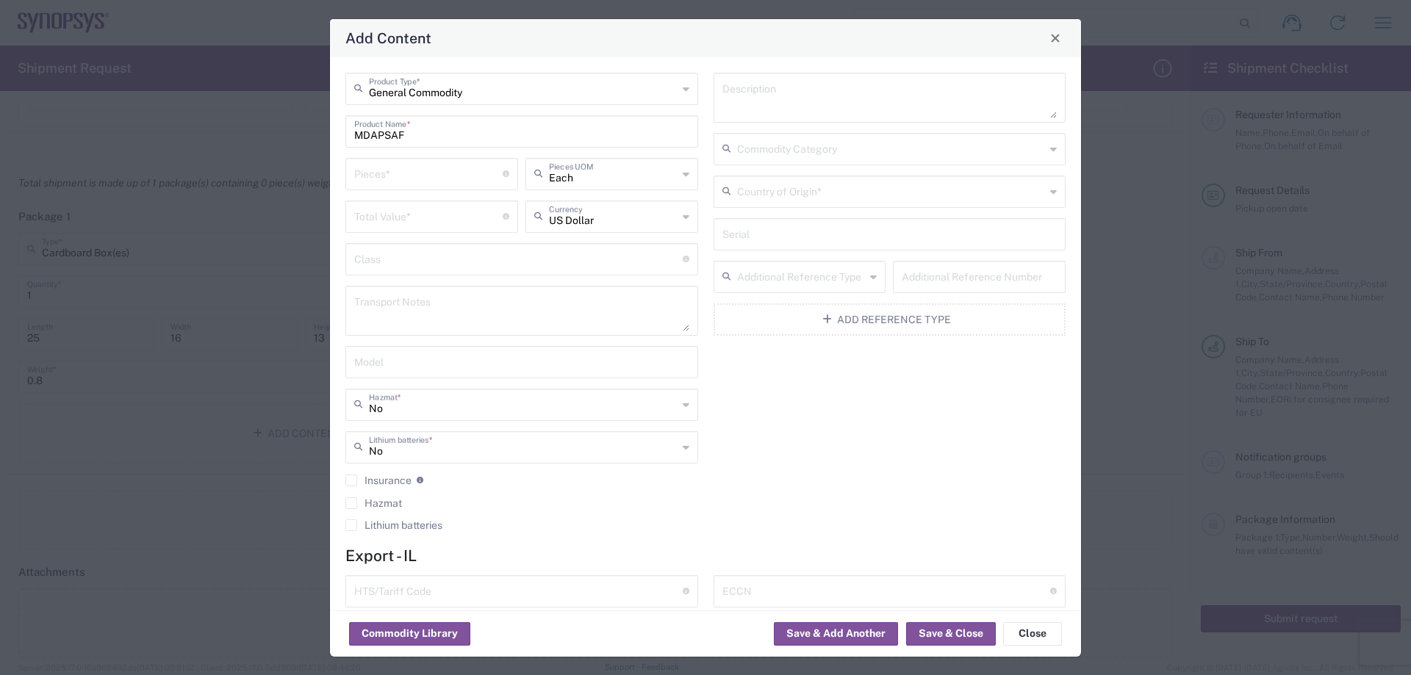
click at [418, 136] on input "MDAPSAF" at bounding box center [521, 131] width 335 height 26
type input "MDAPSAF485"
click at [420, 165] on input "number" at bounding box center [428, 173] width 148 height 26
type input "5"
click at [433, 203] on input "number" at bounding box center [428, 216] width 148 height 26
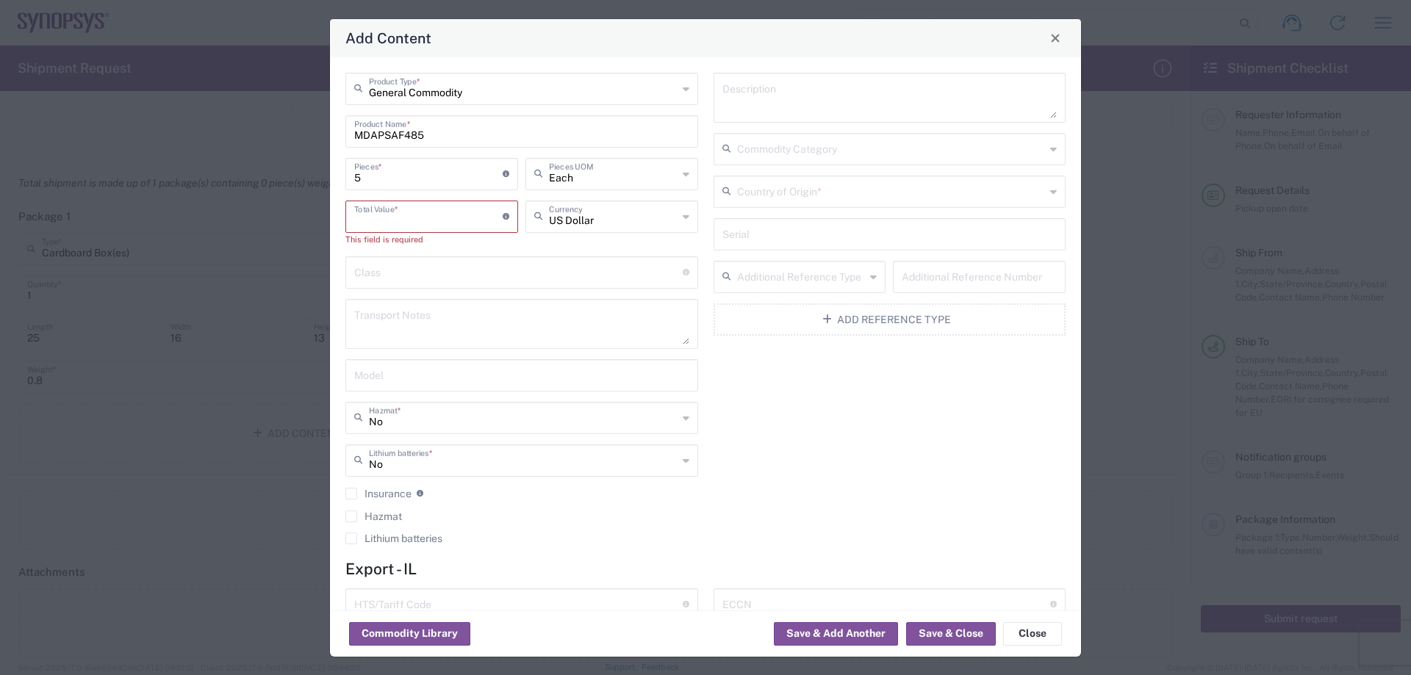
click at [385, 223] on input "number" at bounding box center [428, 216] width 148 height 26
type input "1250"
click at [777, 196] on input "text" at bounding box center [891, 191] width 309 height 26
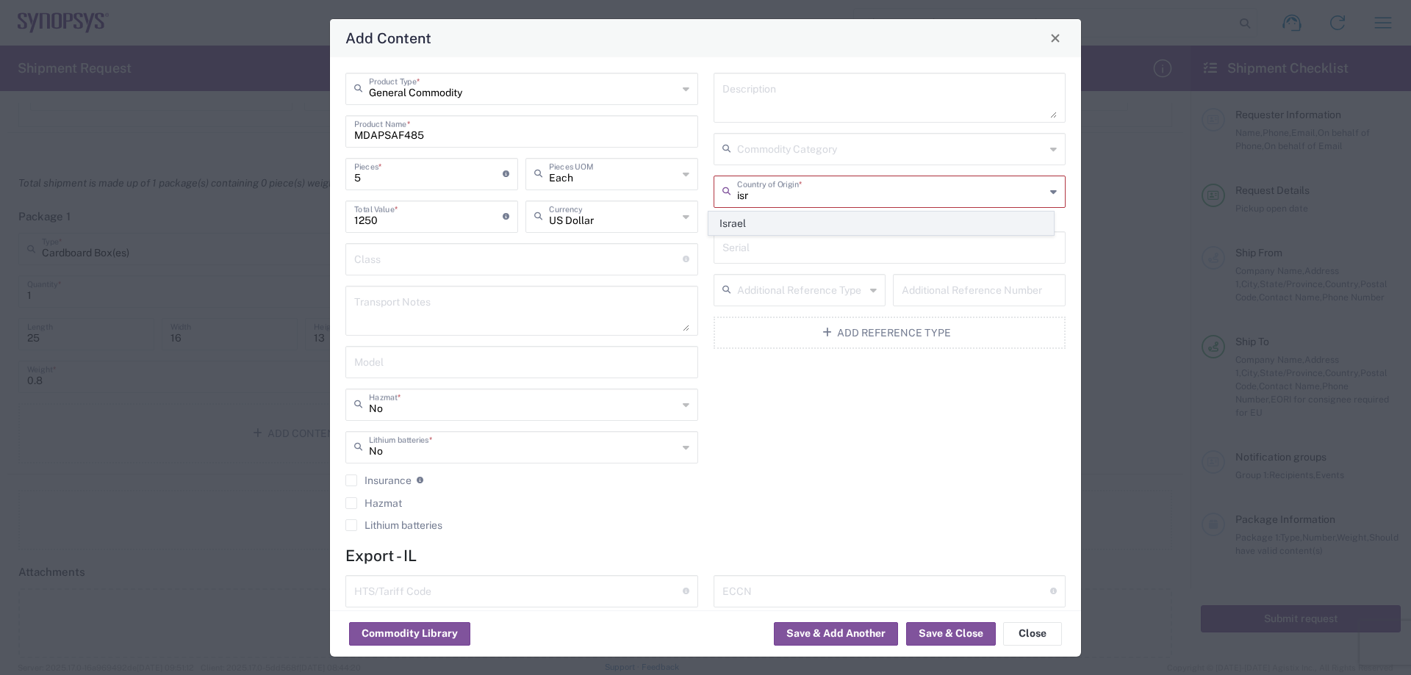
click at [731, 223] on span "Israel" at bounding box center [881, 223] width 344 height 23
type input "Israel"
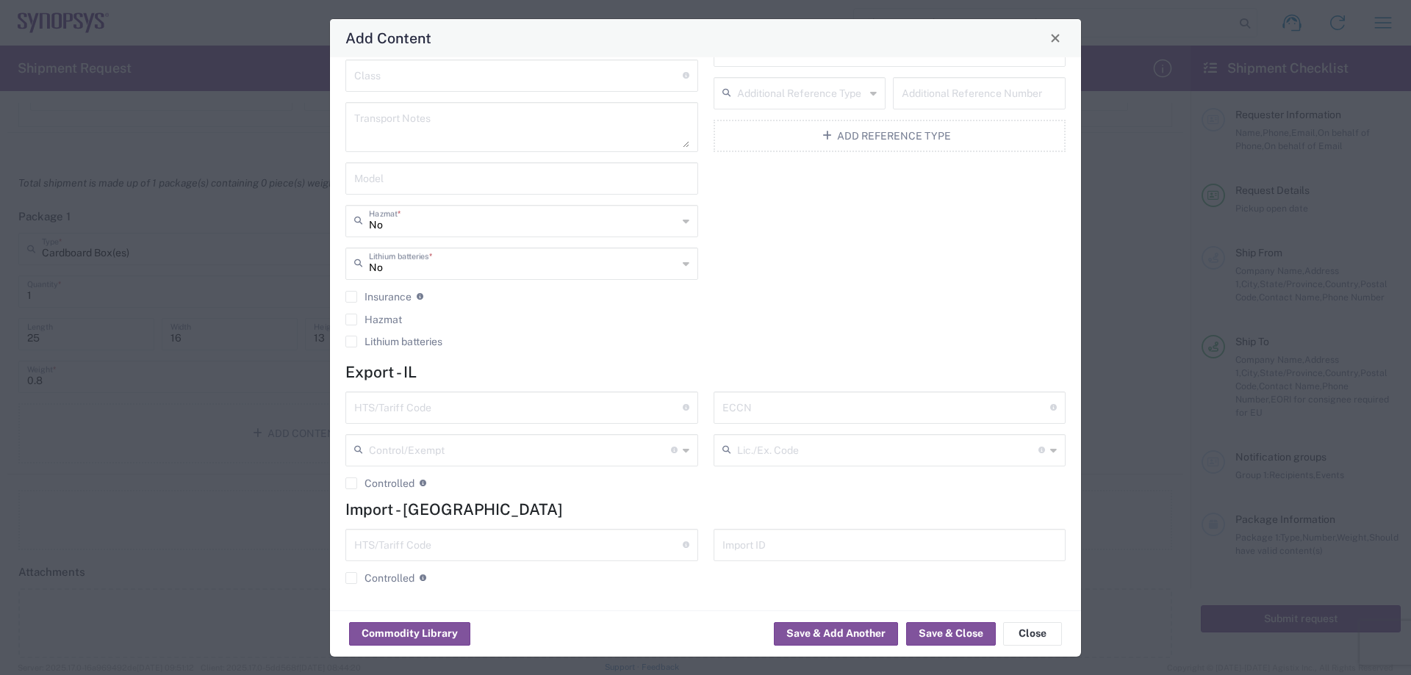
click at [391, 411] on input "text" at bounding box center [518, 407] width 328 height 26
click at [940, 627] on button "Save & Close" at bounding box center [951, 634] width 90 height 24
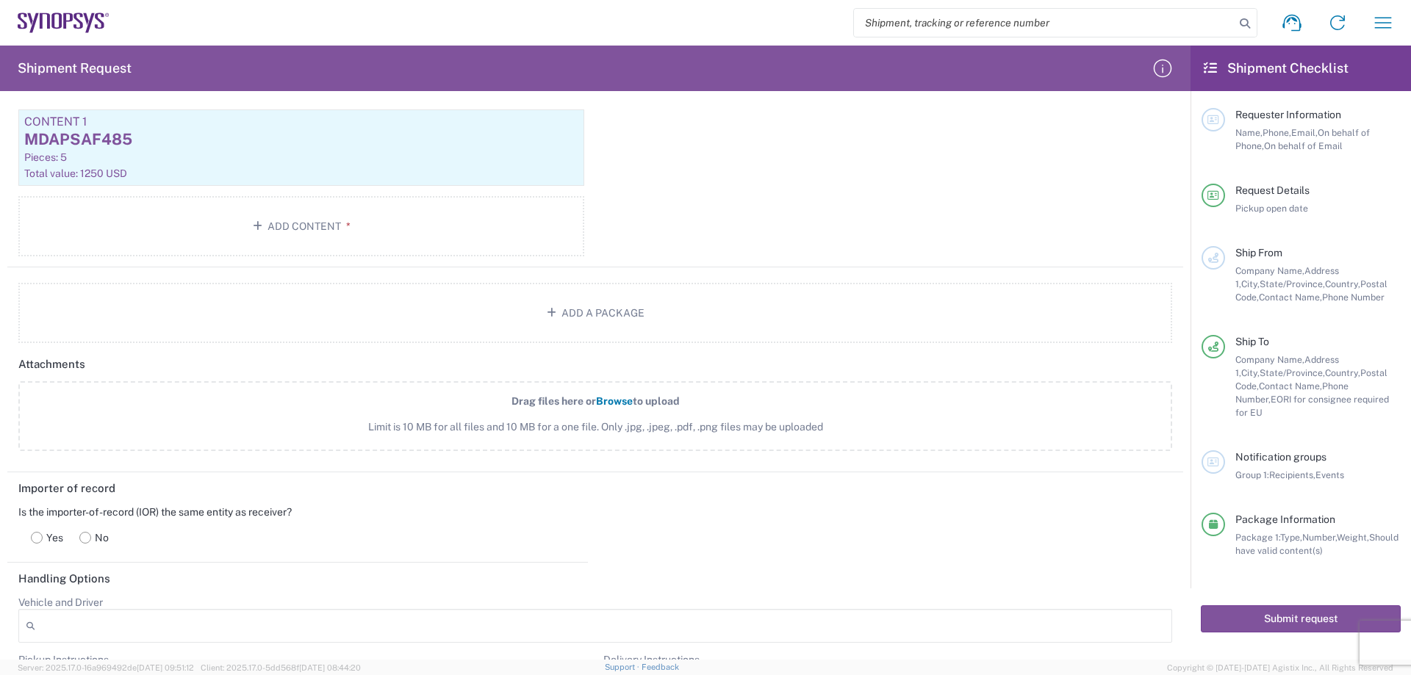
scroll to position [1470, 0]
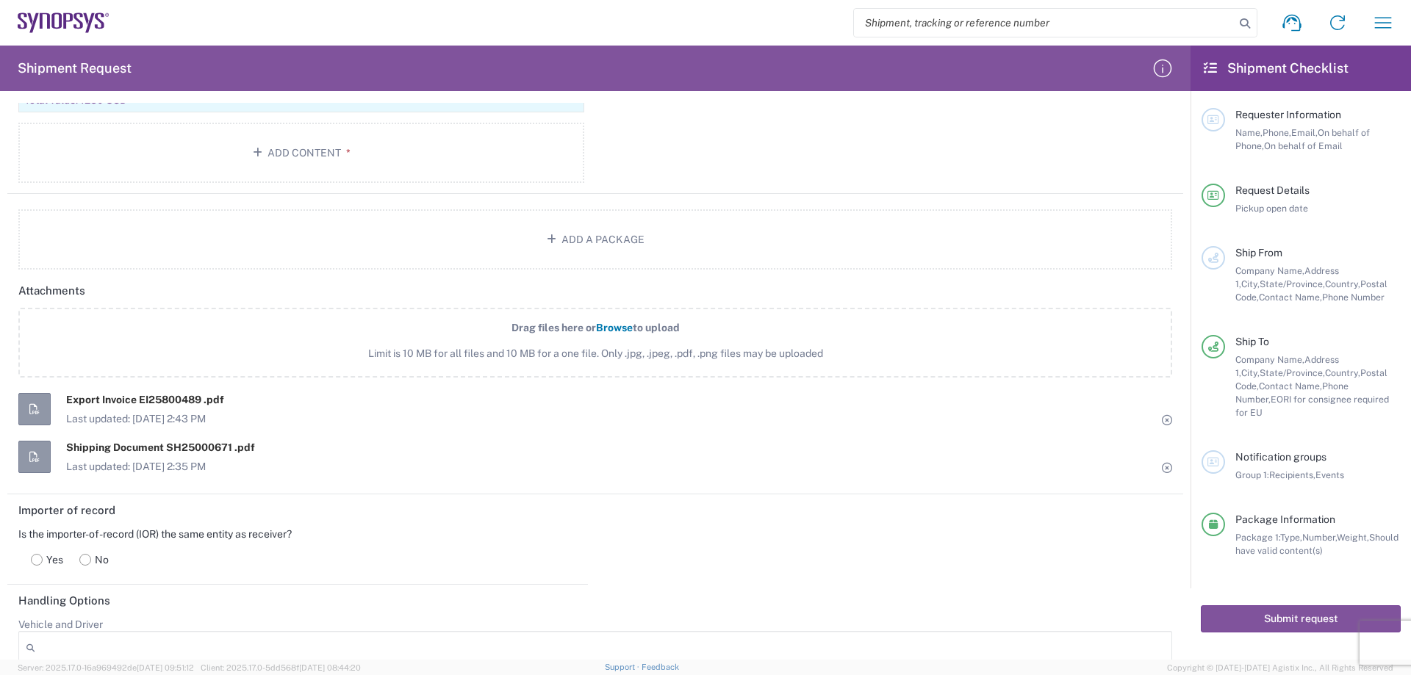
click at [39, 560] on rect at bounding box center [37, 559] width 11 height 11
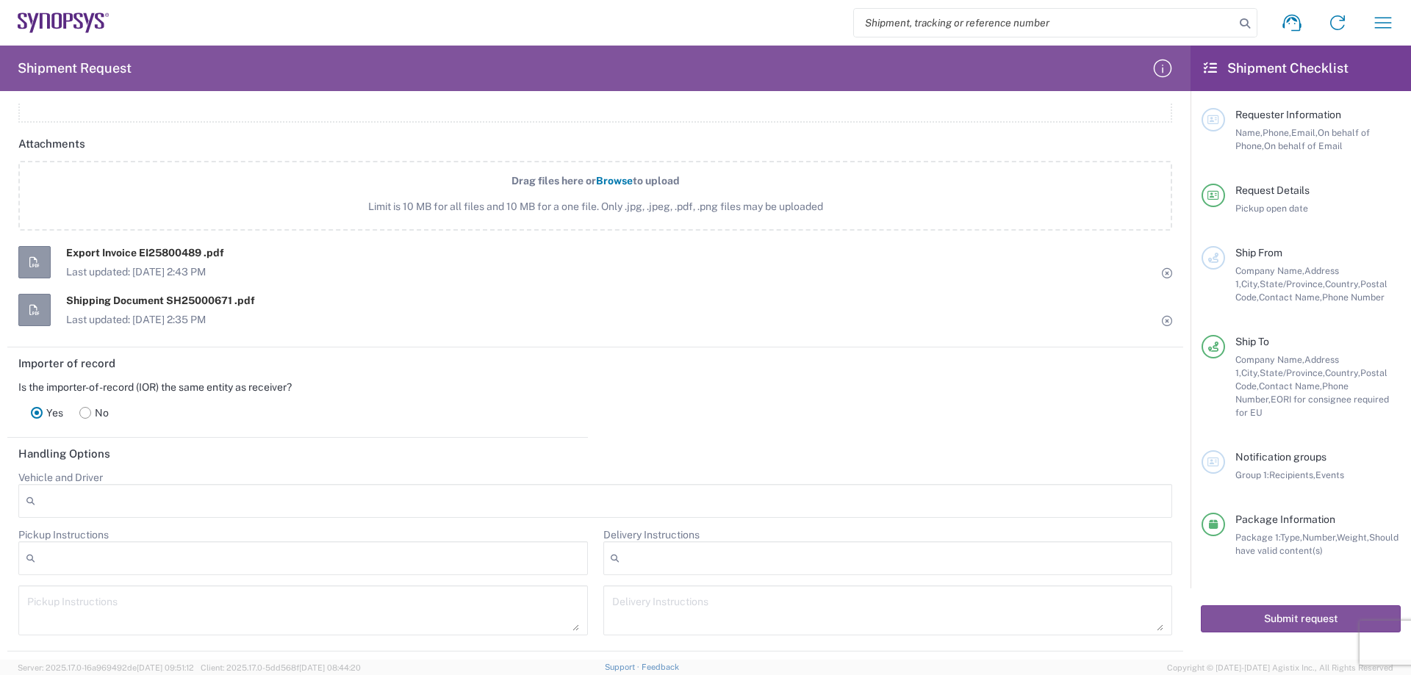
scroll to position [1827, 0]
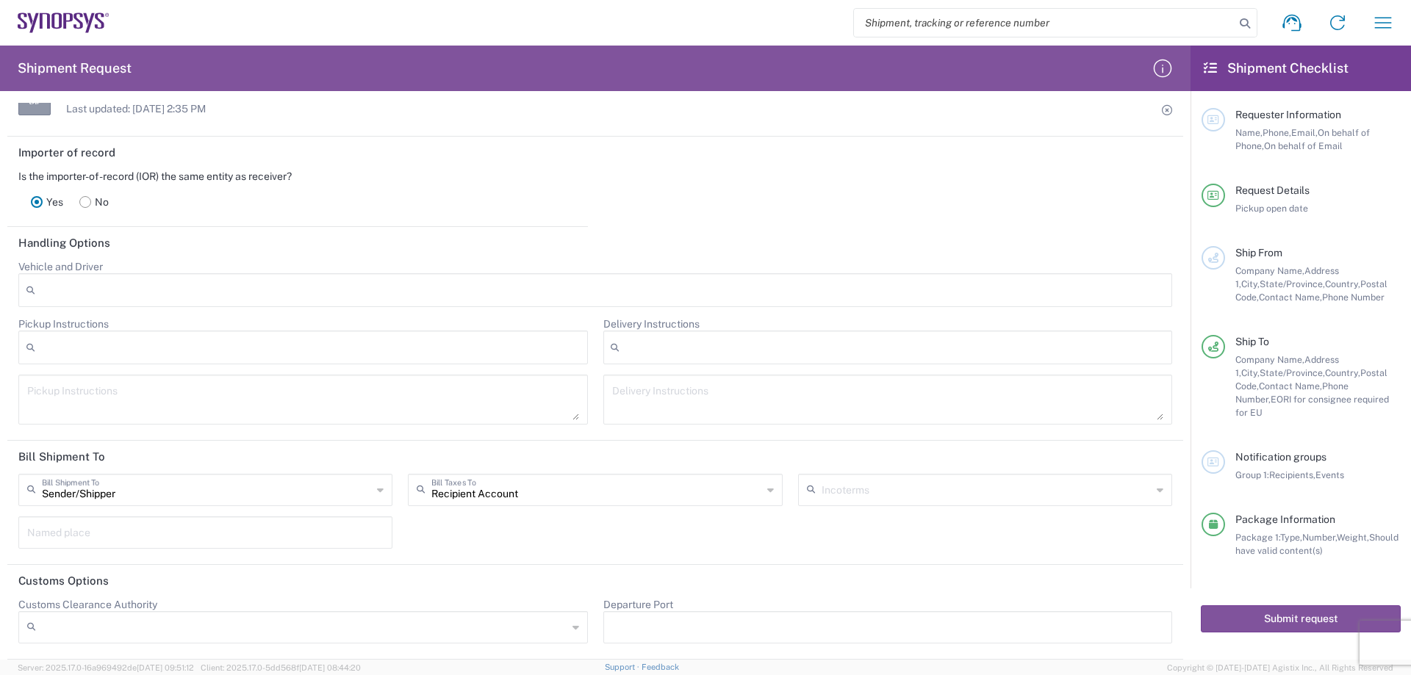
click at [141, 507] on div "Sender/[PERSON_NAME] Shipment To Sender/Shipper Recipient Account Third Party A…" at bounding box center [205, 495] width 389 height 43
click at [119, 501] on div "Sender/[PERSON_NAME] Shipment To" at bounding box center [205, 490] width 374 height 32
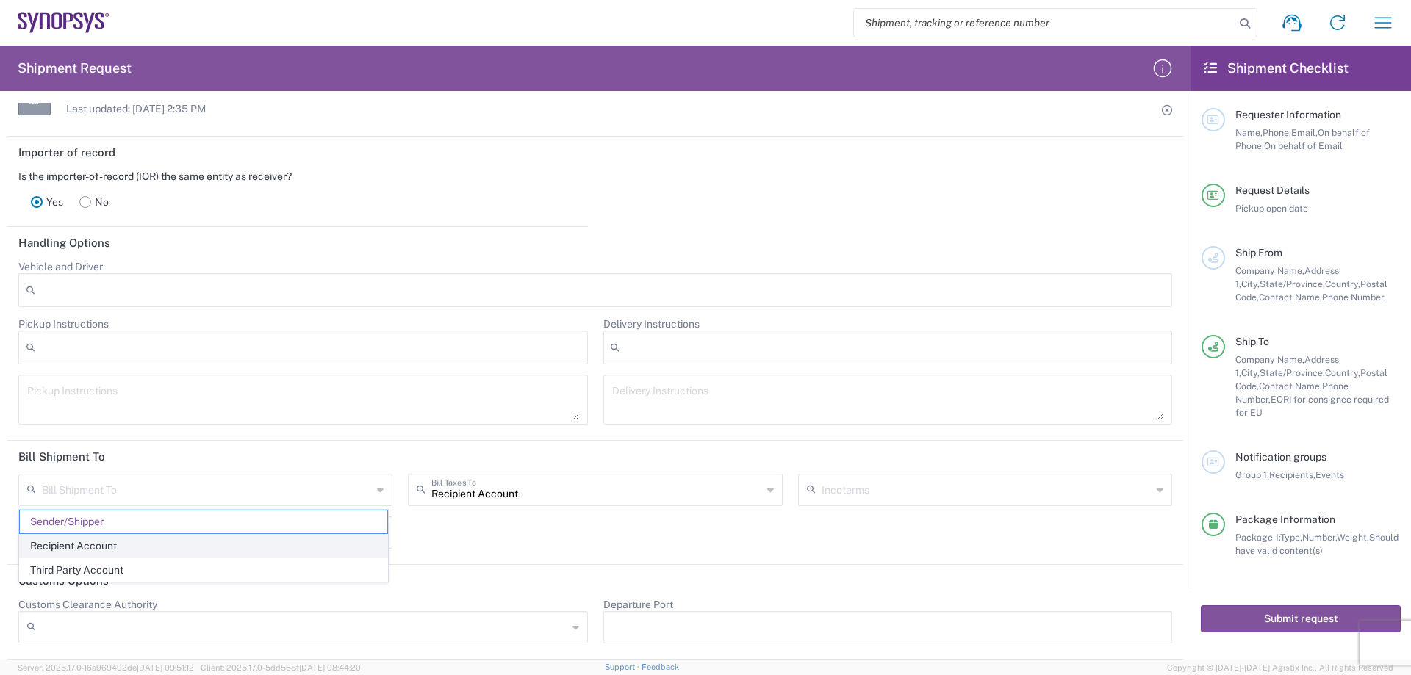
click at [84, 549] on span "Recipient Account" at bounding box center [203, 546] width 367 height 23
type input "Recipient Account"
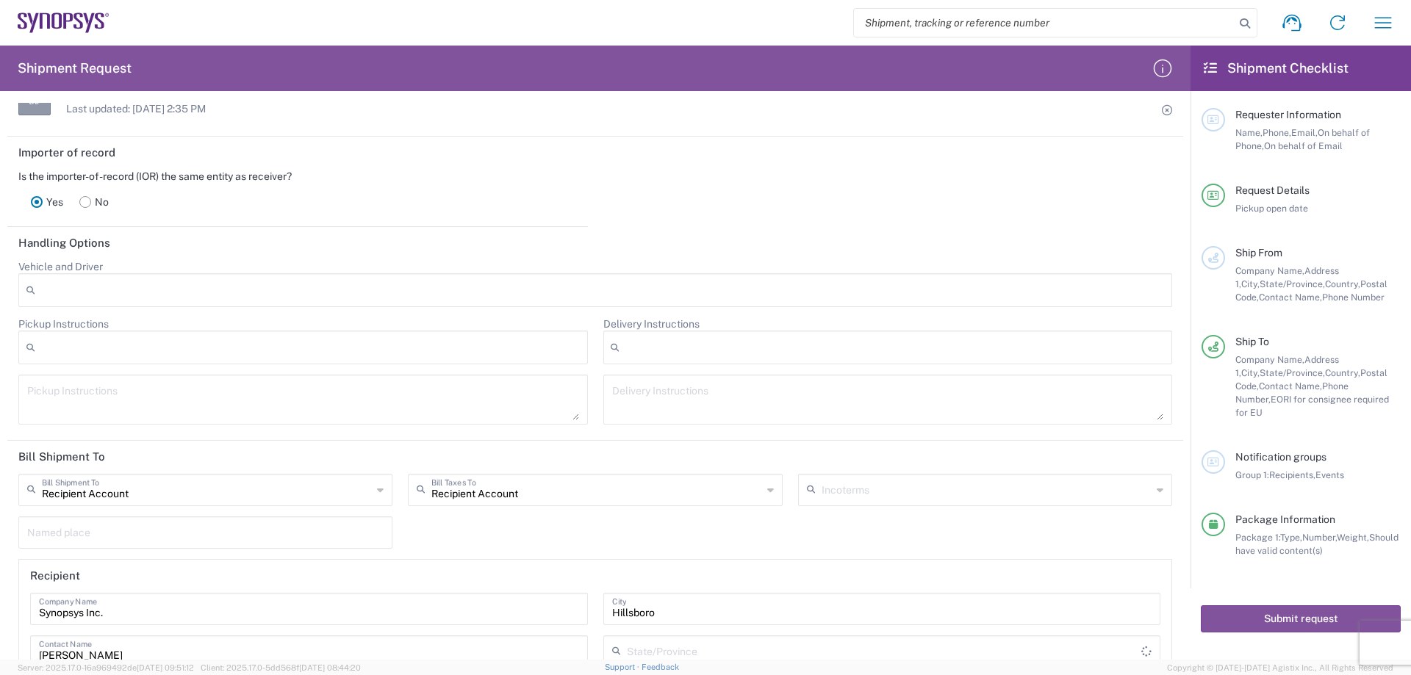
type input "[US_STATE]"
click at [855, 486] on input "text" at bounding box center [986, 489] width 330 height 26
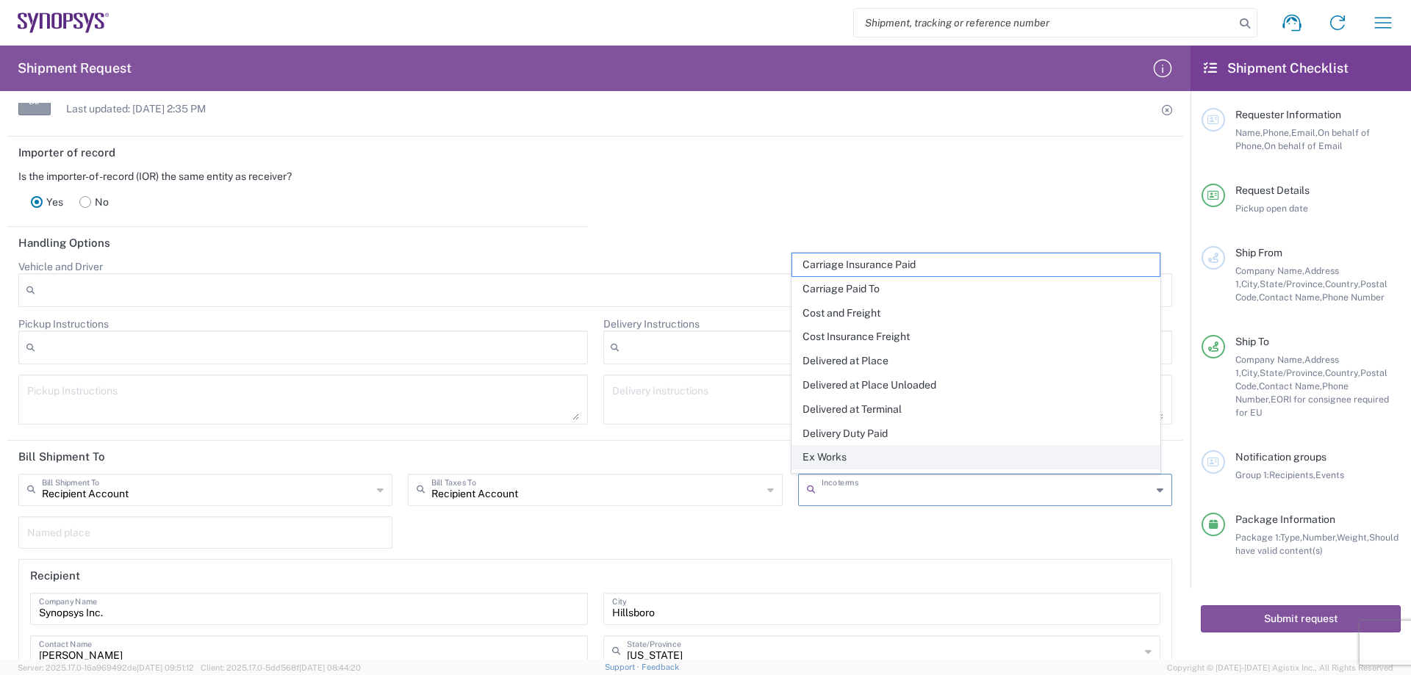
click at [826, 457] on span "Ex Works" at bounding box center [975, 457] width 367 height 23
type input "Recipient Account"
type input "Ex Works"
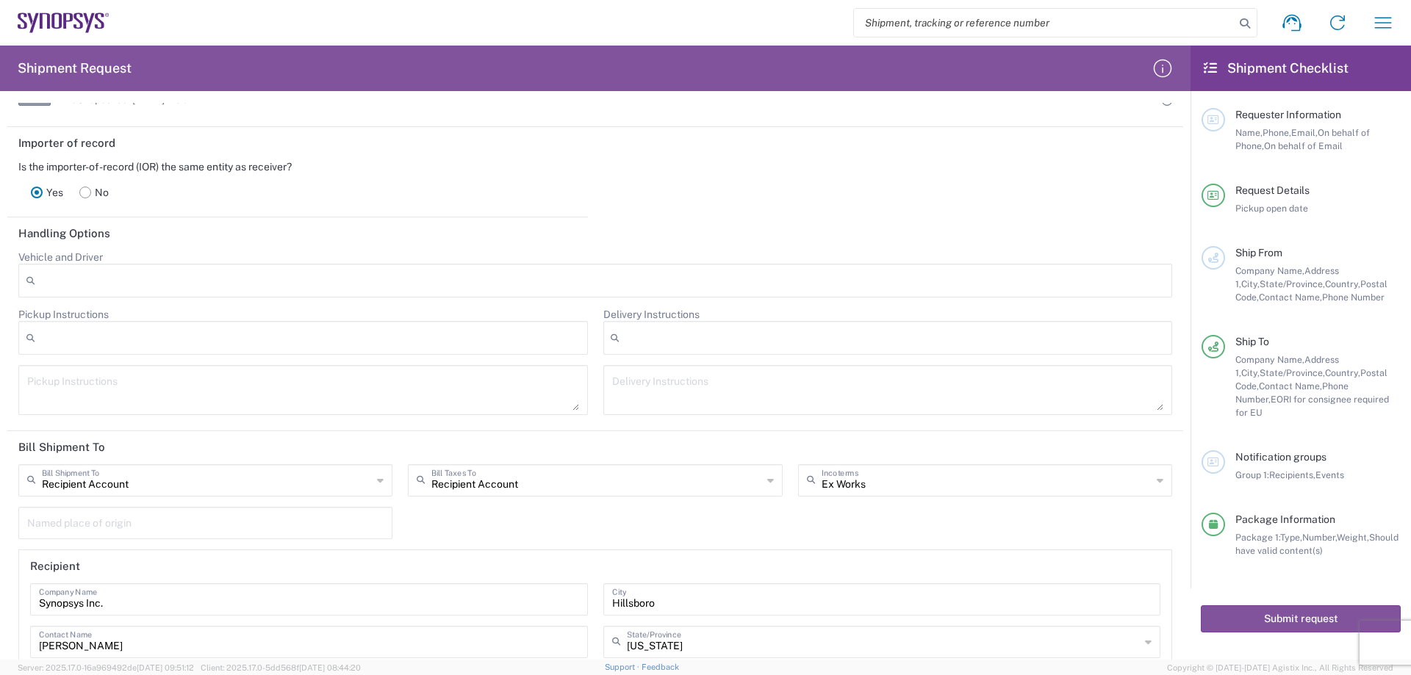
scroll to position [2080, 0]
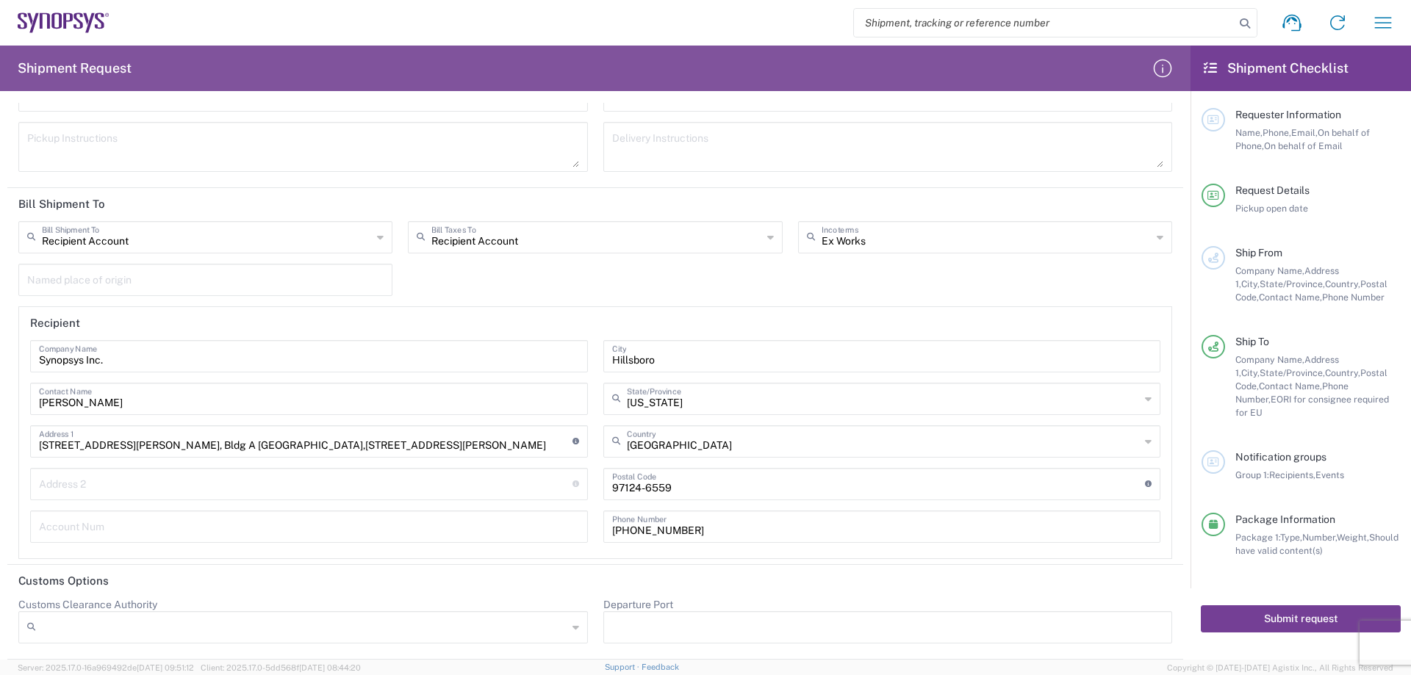
click at [1308, 606] on button "Submit request" at bounding box center [1301, 618] width 200 height 27
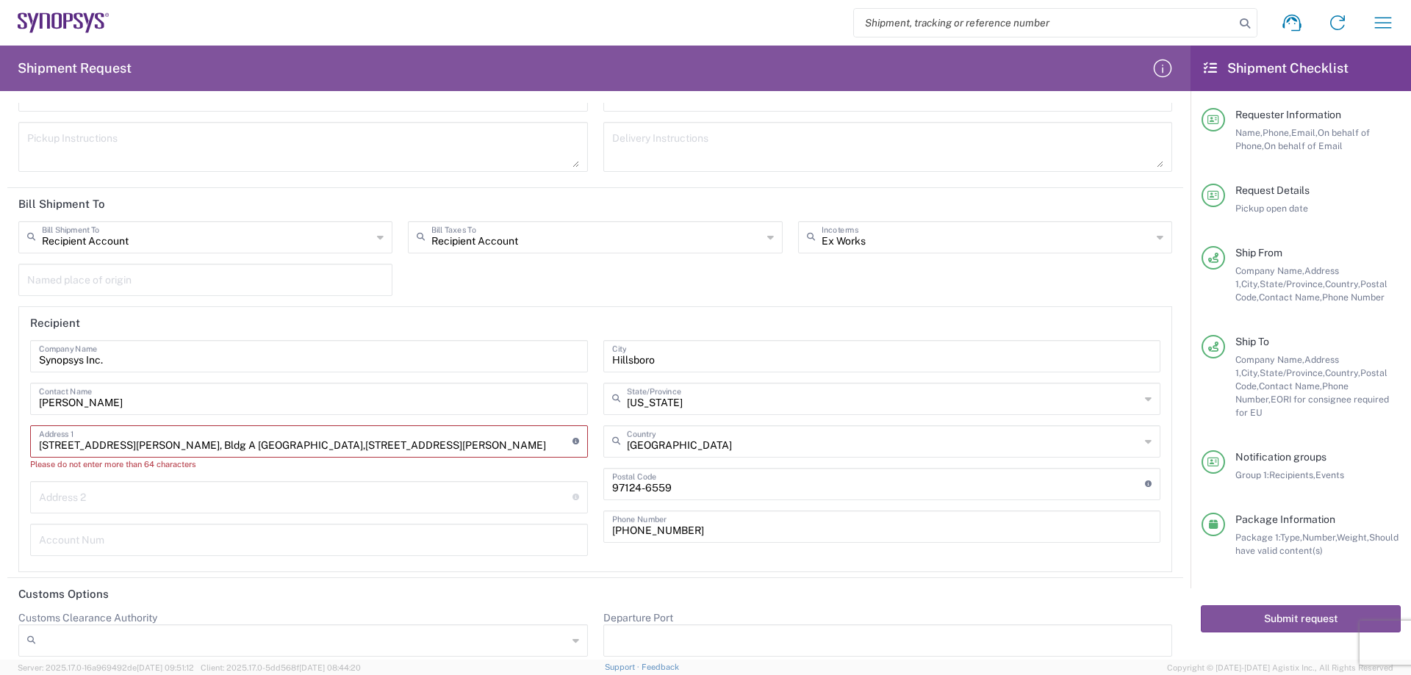
drag, startPoint x: 212, startPoint y: 446, endPoint x: 518, endPoint y: 436, distance: 305.8
click at [518, 436] on input "[STREET_ADDRESS][PERSON_NAME], Bldg A [GEOGRAPHIC_DATA],[STREET_ADDRESS][PERSON…" at bounding box center [305, 441] width 533 height 26
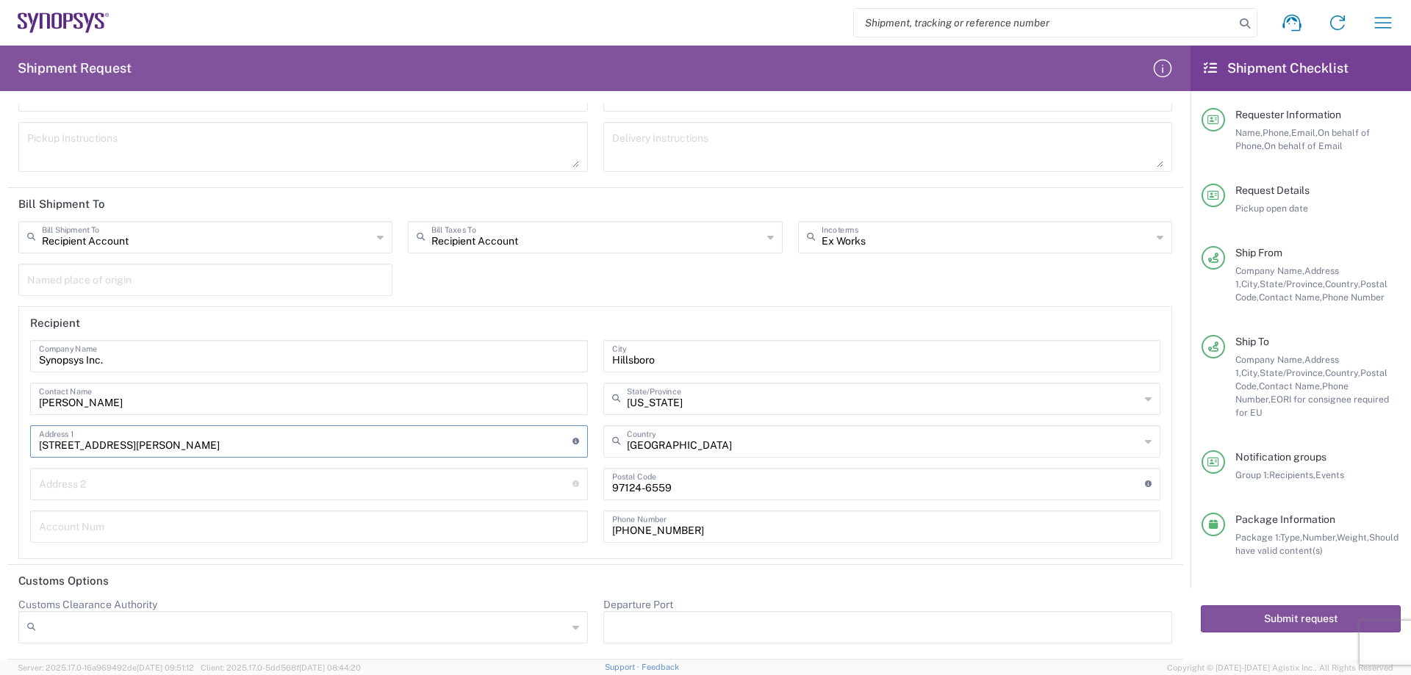
type input "[STREET_ADDRESS][PERSON_NAME]"
click at [46, 481] on input "text" at bounding box center [305, 483] width 533 height 26
paste input "[GEOGRAPHIC_DATA],[STREET_ADDRESS][PERSON_NAME]"
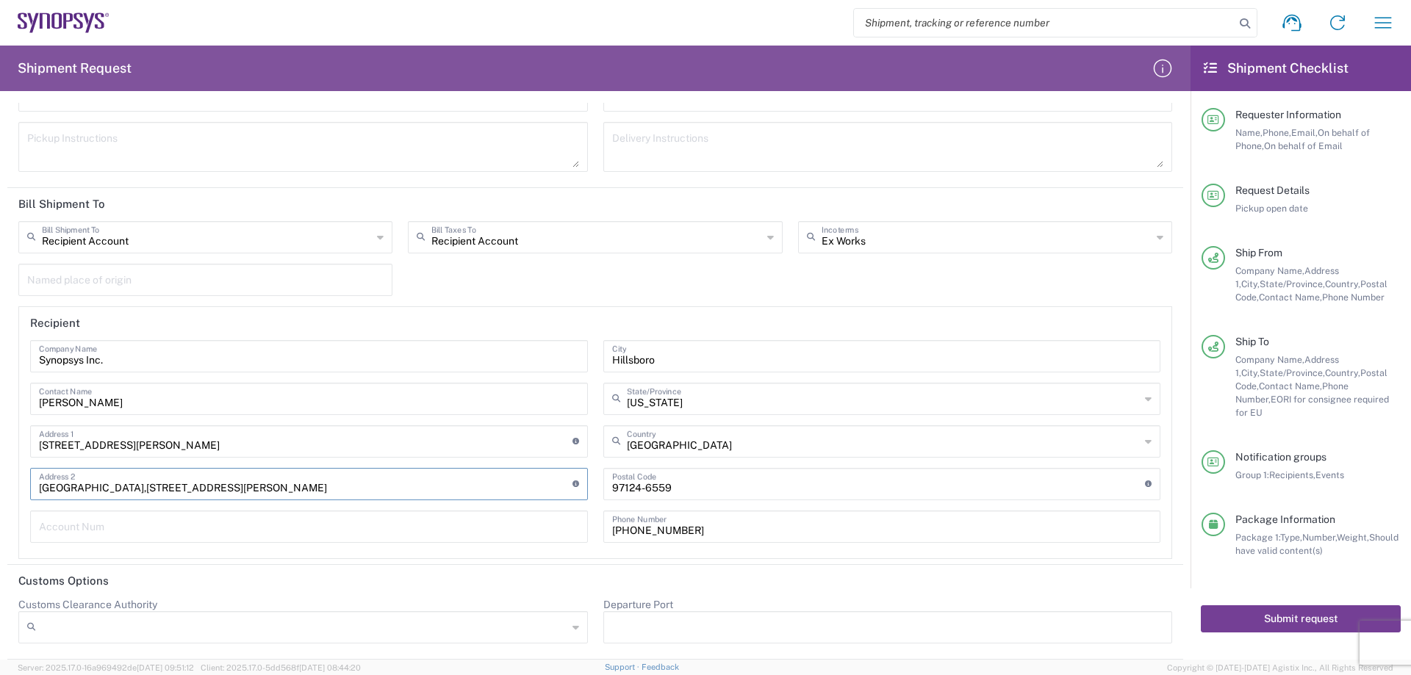
type input "[GEOGRAPHIC_DATA],[STREET_ADDRESS][PERSON_NAME]"
click at [1288, 608] on button "Submit request" at bounding box center [1301, 618] width 200 height 27
type input "[STREET_ADDRESS][PERSON_NAME], Bldg A [GEOGRAPHIC_DATA],[STREET_ADDRESS][PERSON…"
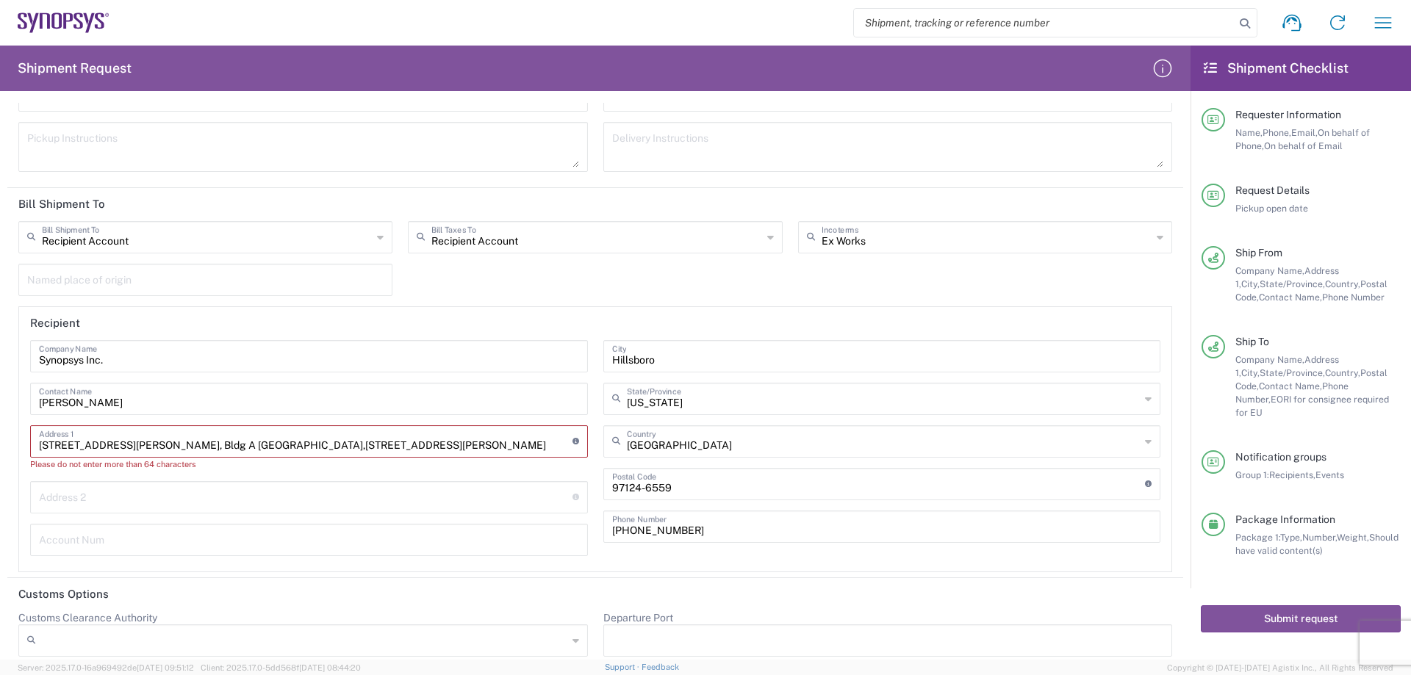
click at [91, 498] on input "text" at bounding box center [305, 496] width 533 height 26
drag, startPoint x: 343, startPoint y: 445, endPoint x: 478, endPoint y: 440, distance: 134.5
click at [478, 440] on input "[STREET_ADDRESS][PERSON_NAME], Bldg A [GEOGRAPHIC_DATA],[STREET_ADDRESS][PERSON…" at bounding box center [305, 441] width 533 height 26
drag, startPoint x: 212, startPoint y: 445, endPoint x: 400, endPoint y: 444, distance: 188.1
click at [400, 444] on input "[STREET_ADDRESS][PERSON_NAME] [GEOGRAPHIC_DATA]" at bounding box center [305, 441] width 533 height 26
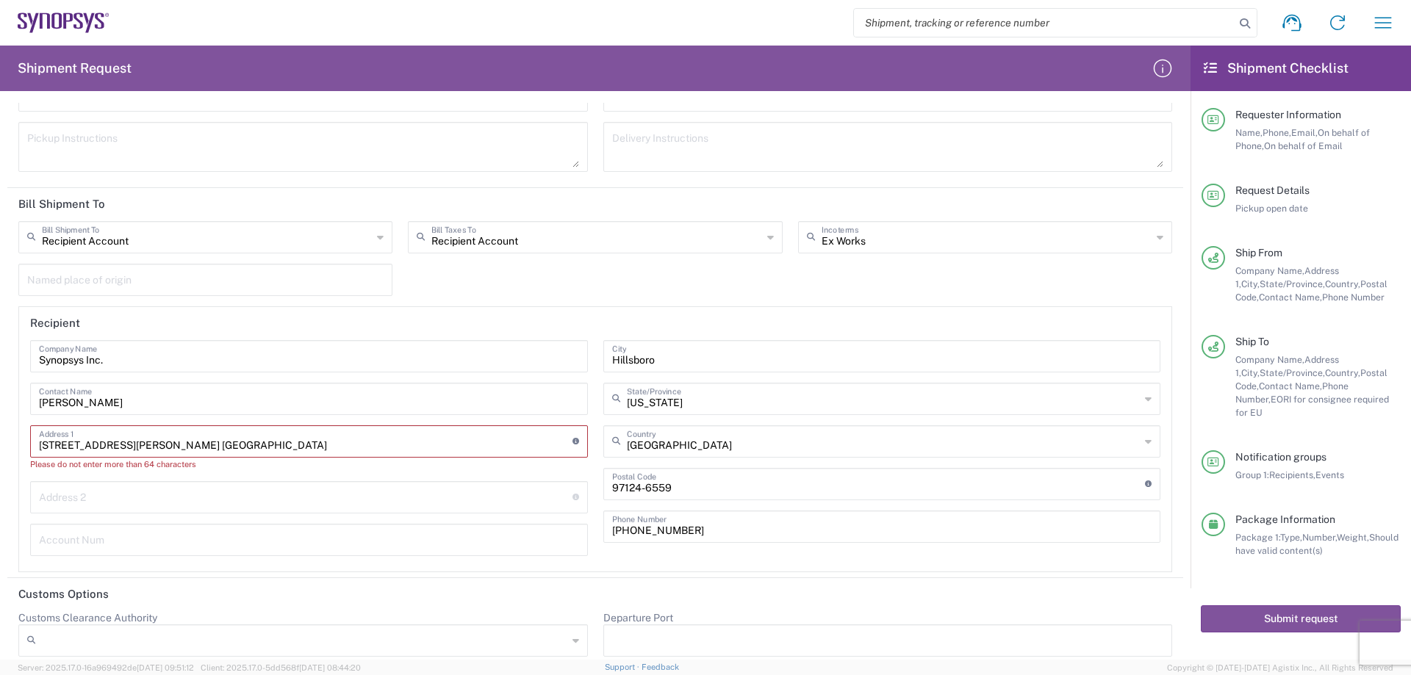
type input "[STREET_ADDRESS][PERSON_NAME] [GEOGRAPHIC_DATA]"
click at [74, 503] on input "text" at bounding box center [305, 496] width 533 height 26
paste input "[GEOGRAPHIC_DATA]"
type input "[GEOGRAPHIC_DATA]"
drag, startPoint x: 215, startPoint y: 444, endPoint x: 396, endPoint y: 429, distance: 181.3
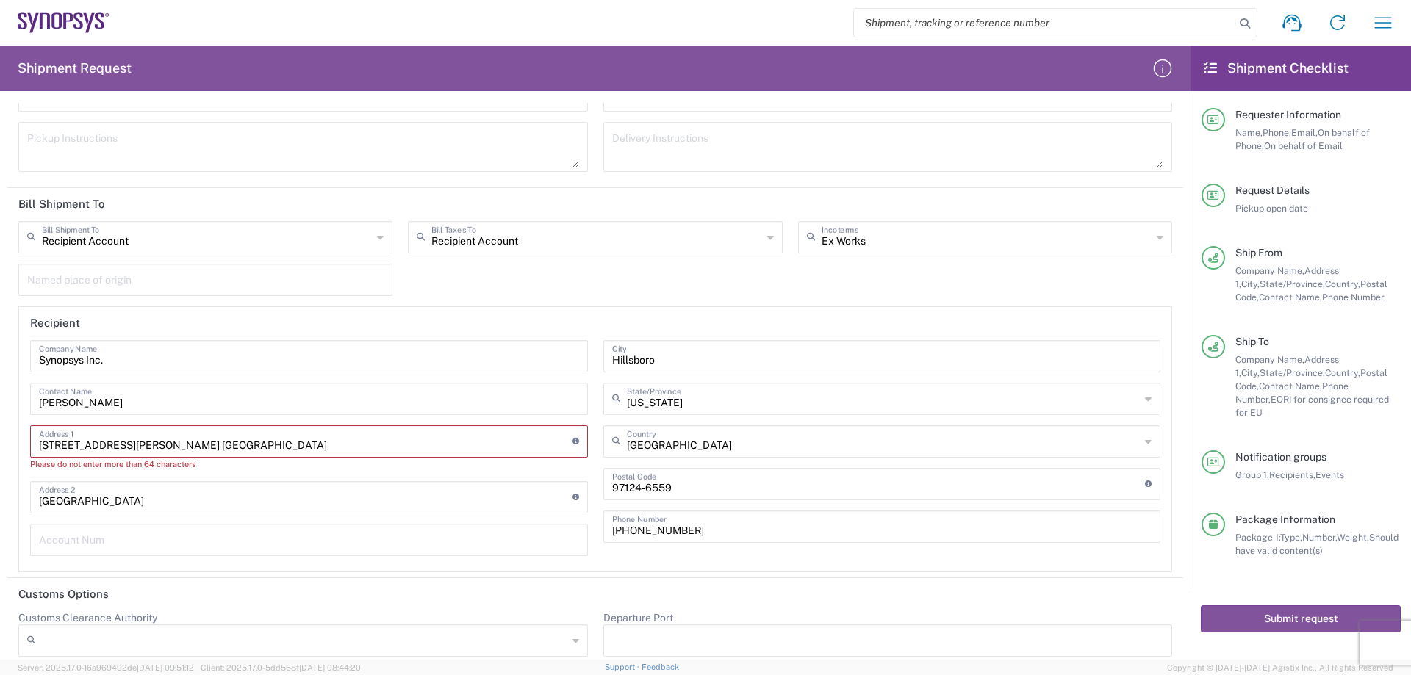
click at [396, 429] on input "[STREET_ADDRESS][PERSON_NAME] [GEOGRAPHIC_DATA]" at bounding box center [305, 441] width 533 height 26
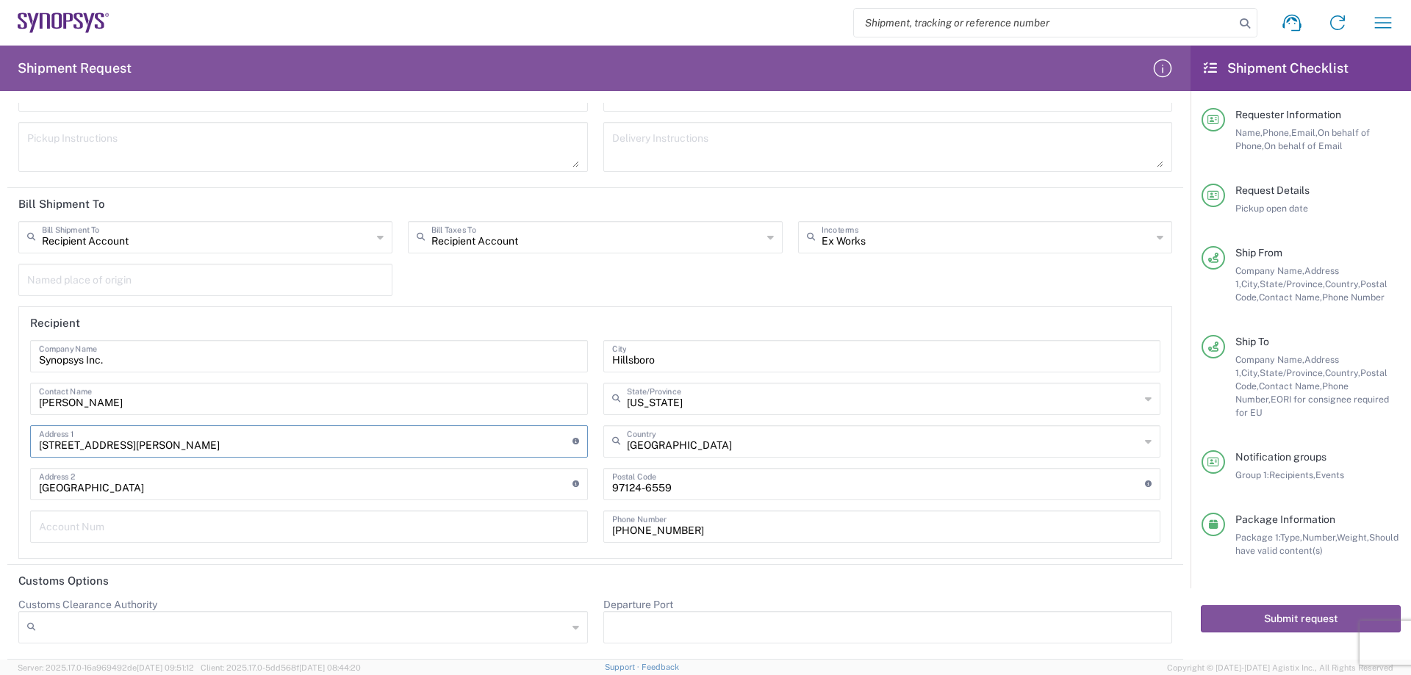
click at [126, 534] on input "text" at bounding box center [309, 526] width 540 height 26
click at [1289, 605] on button "Submit request" at bounding box center [1301, 618] width 200 height 27
type input "[STREET_ADDRESS][PERSON_NAME], Bldg A [GEOGRAPHIC_DATA],[STREET_ADDRESS][PERSON…"
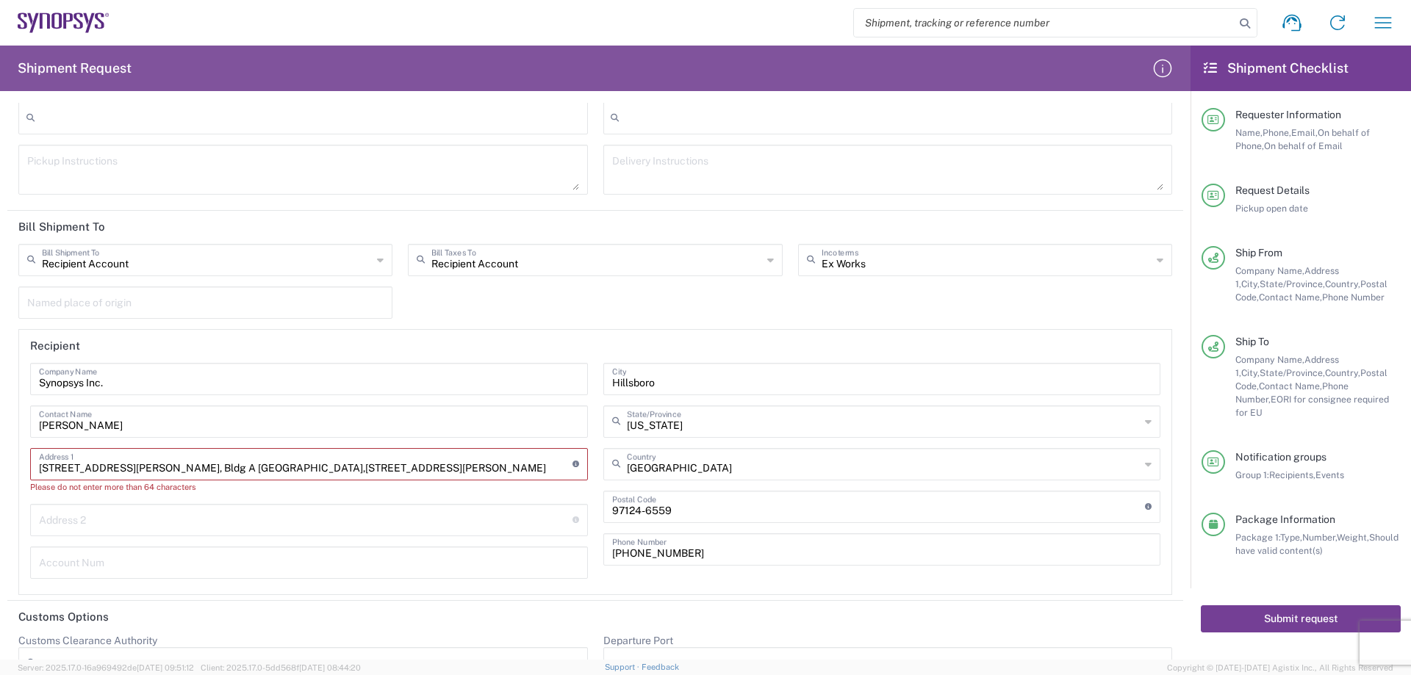
scroll to position [2093, 0]
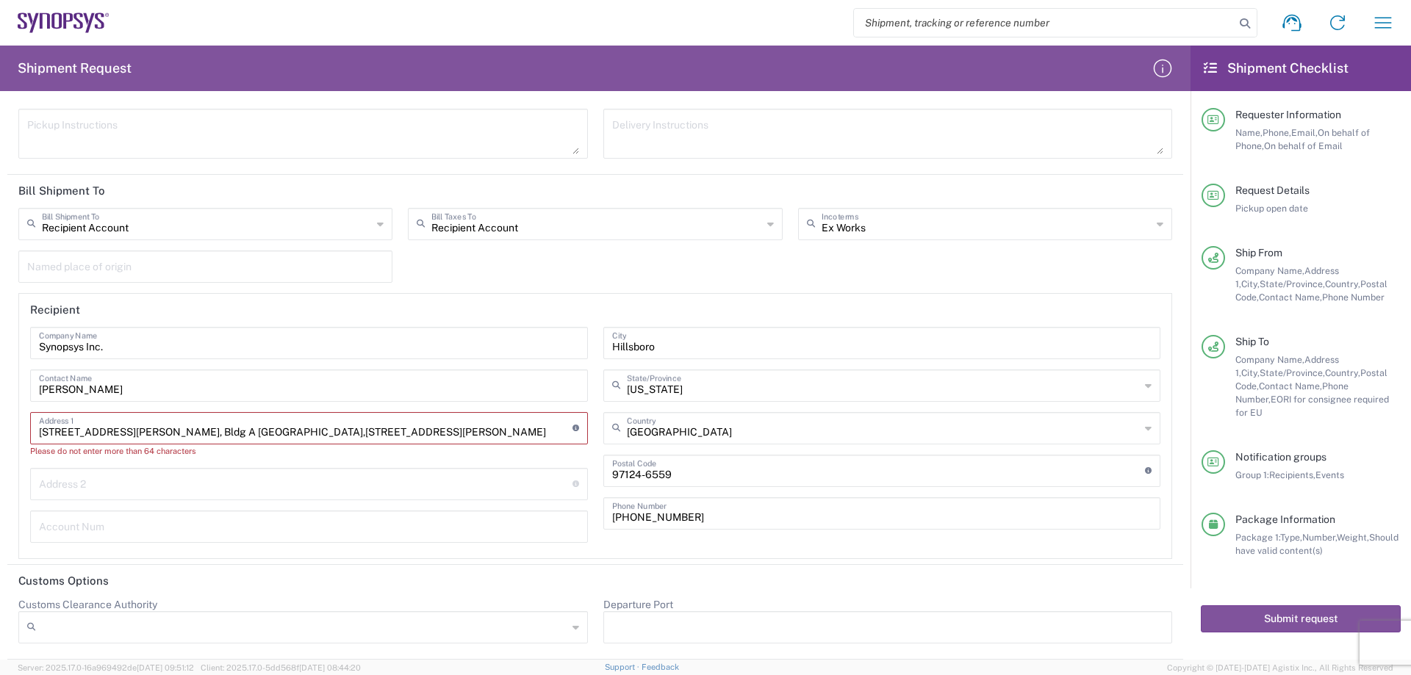
drag, startPoint x: 212, startPoint y: 434, endPoint x: 337, endPoint y: 425, distance: 125.2
click at [337, 425] on input "[STREET_ADDRESS][PERSON_NAME], Bldg A [GEOGRAPHIC_DATA],[STREET_ADDRESS][PERSON…" at bounding box center [305, 427] width 533 height 26
click at [49, 478] on input "text" at bounding box center [305, 483] width 533 height 26
paste input "[GEOGRAPHIC_DATA]"
drag, startPoint x: 477, startPoint y: 433, endPoint x: 514, endPoint y: 425, distance: 37.5
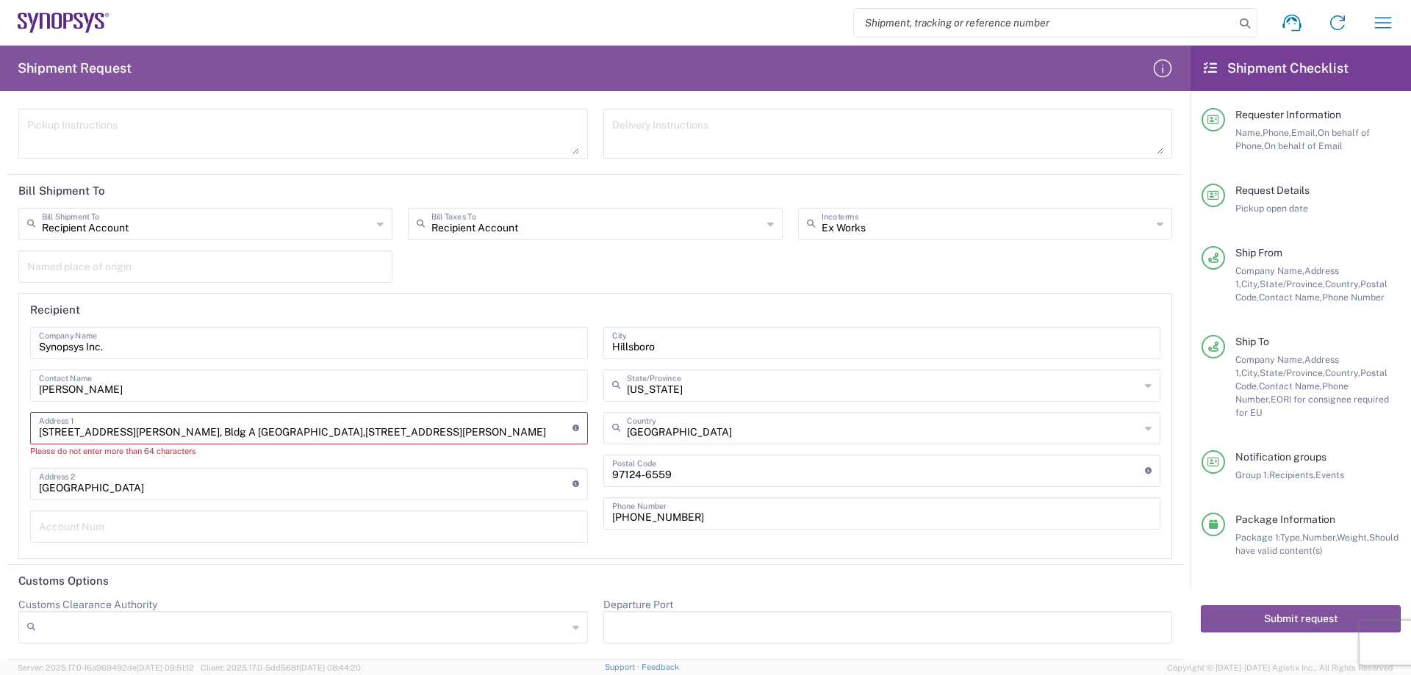
click at [514, 425] on input "[STREET_ADDRESS][PERSON_NAME], Bldg A [GEOGRAPHIC_DATA],[STREET_ADDRESS][PERSON…" at bounding box center [305, 427] width 533 height 26
click at [190, 488] on input "[GEOGRAPHIC_DATA]" at bounding box center [305, 483] width 533 height 26
paste input "Ste 400"
type input "[GEOGRAPHIC_DATA]"
drag, startPoint x: 211, startPoint y: 436, endPoint x: 528, endPoint y: 427, distance: 316.8
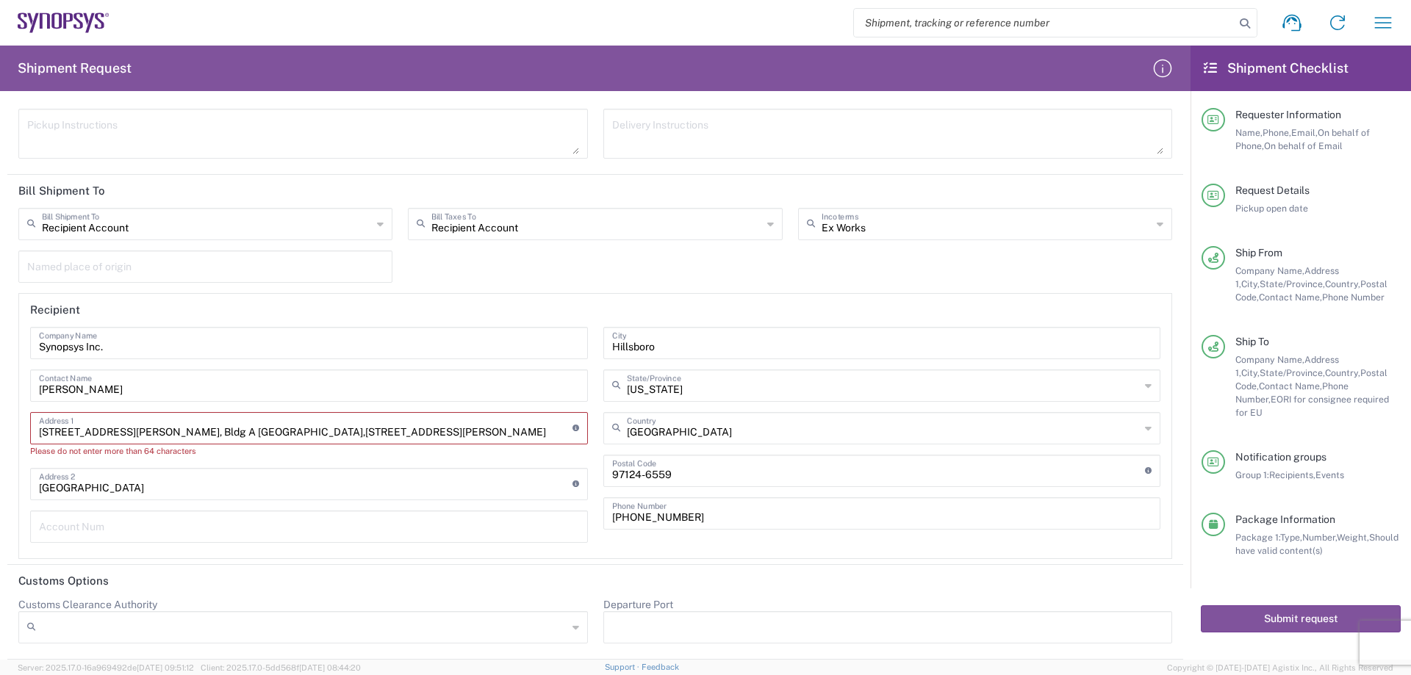
click at [528, 427] on input "[STREET_ADDRESS][PERSON_NAME], Bldg A [GEOGRAPHIC_DATA],[STREET_ADDRESS][PERSON…" at bounding box center [305, 427] width 533 height 26
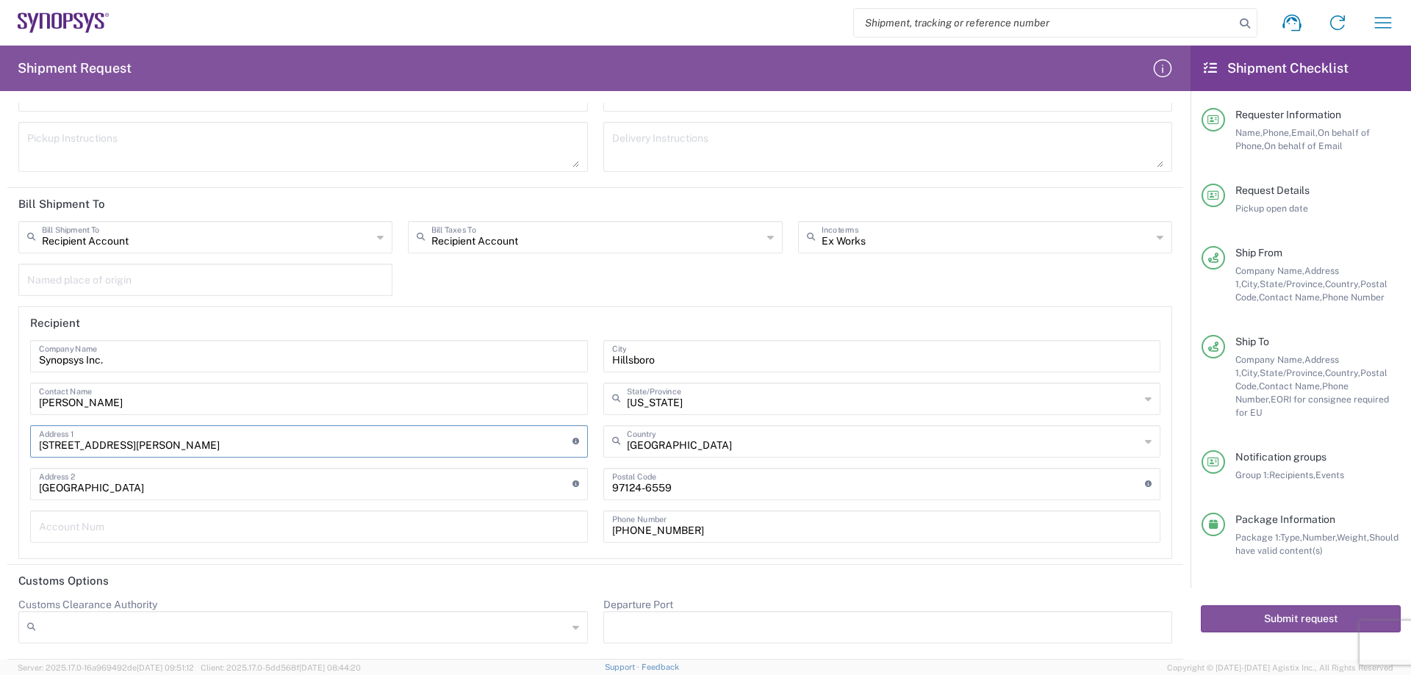
type input "[STREET_ADDRESS][PERSON_NAME]"
drag, startPoint x: 39, startPoint y: 489, endPoint x: 222, endPoint y: 486, distance: 183.0
click at [222, 486] on input "[GEOGRAPHIC_DATA]" at bounding box center [305, 483] width 533 height 26
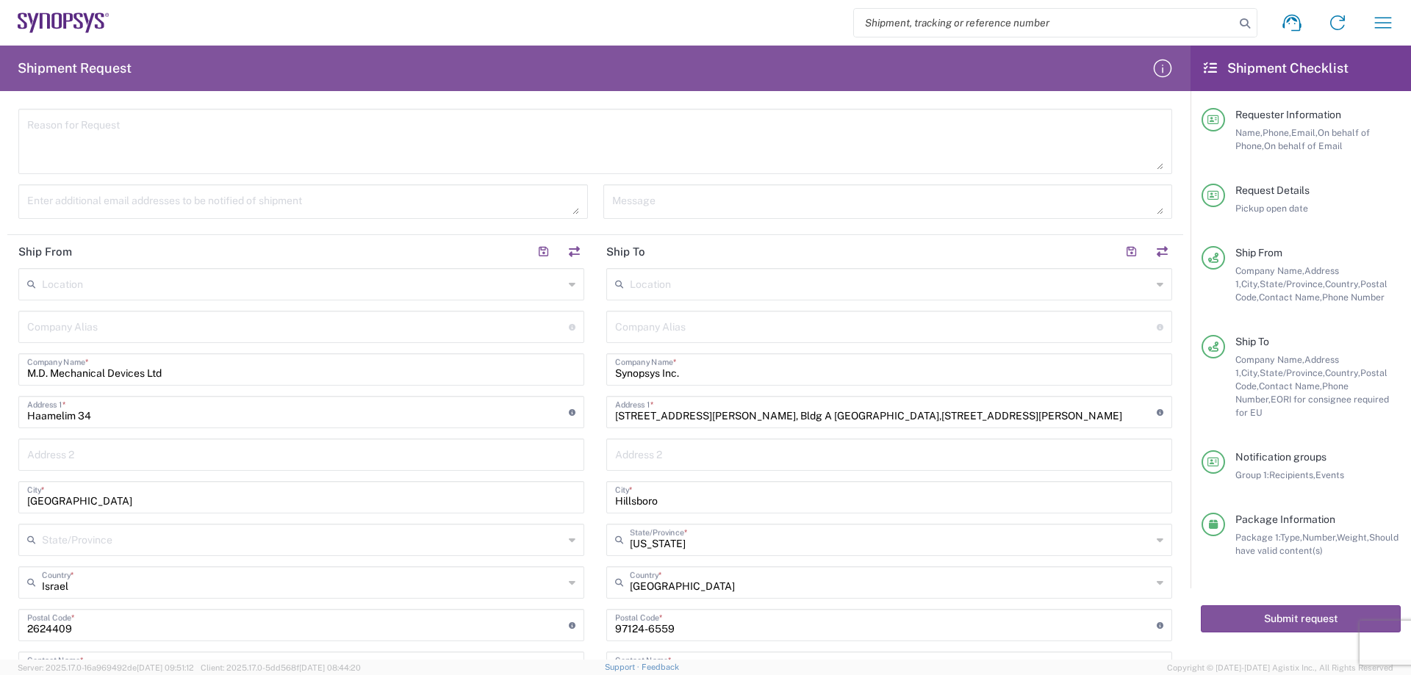
scroll to position [588, 0]
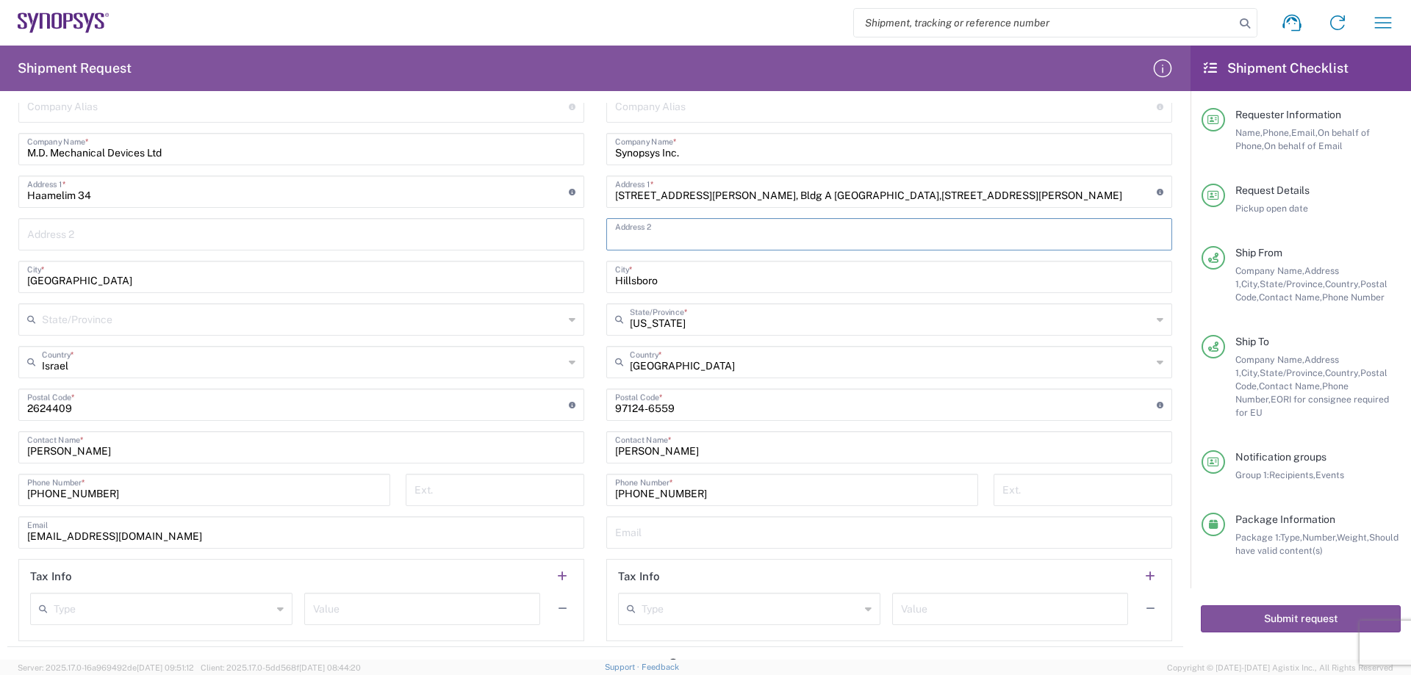
click at [615, 235] on input "text" at bounding box center [889, 233] width 548 height 26
paste input "[GEOGRAPHIC_DATA]"
type input "[GEOGRAPHIC_DATA]"
drag, startPoint x: 785, startPoint y: 198, endPoint x: 1096, endPoint y: 195, distance: 311.6
click at [1096, 195] on input "[STREET_ADDRESS][PERSON_NAME], Bldg A [GEOGRAPHIC_DATA],[STREET_ADDRESS][PERSON…" at bounding box center [886, 191] width 542 height 26
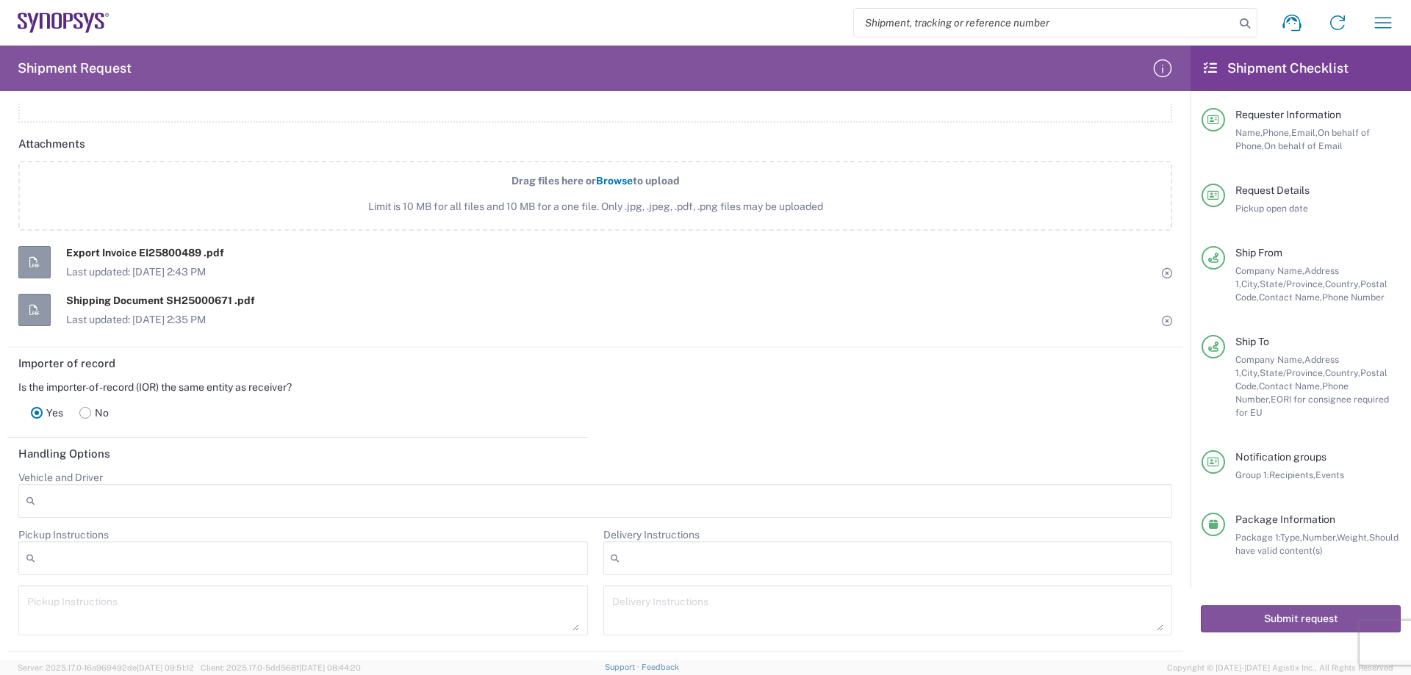
scroll to position [2080, 0]
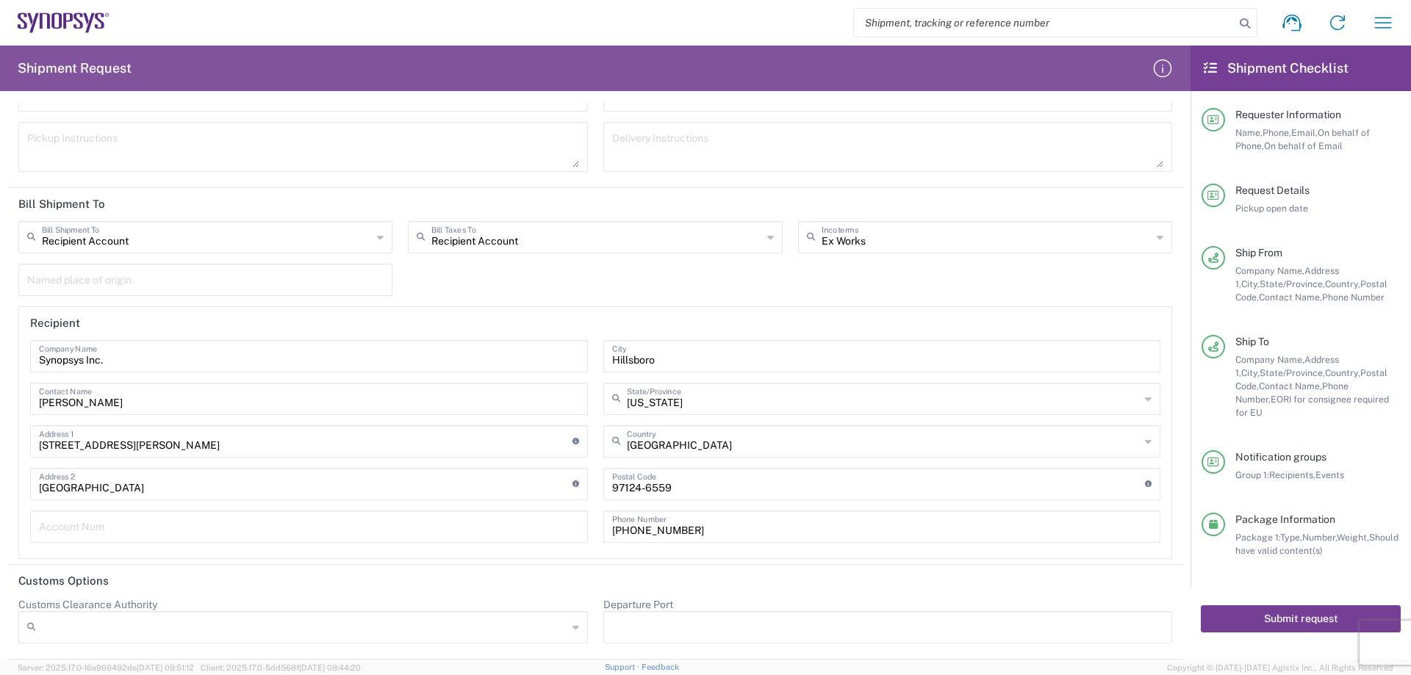
type input "[STREET_ADDRESS][PERSON_NAME]"
click at [1303, 608] on button "Submit request" at bounding box center [1301, 618] width 200 height 27
